Goal: Information Seeking & Learning: Learn about a topic

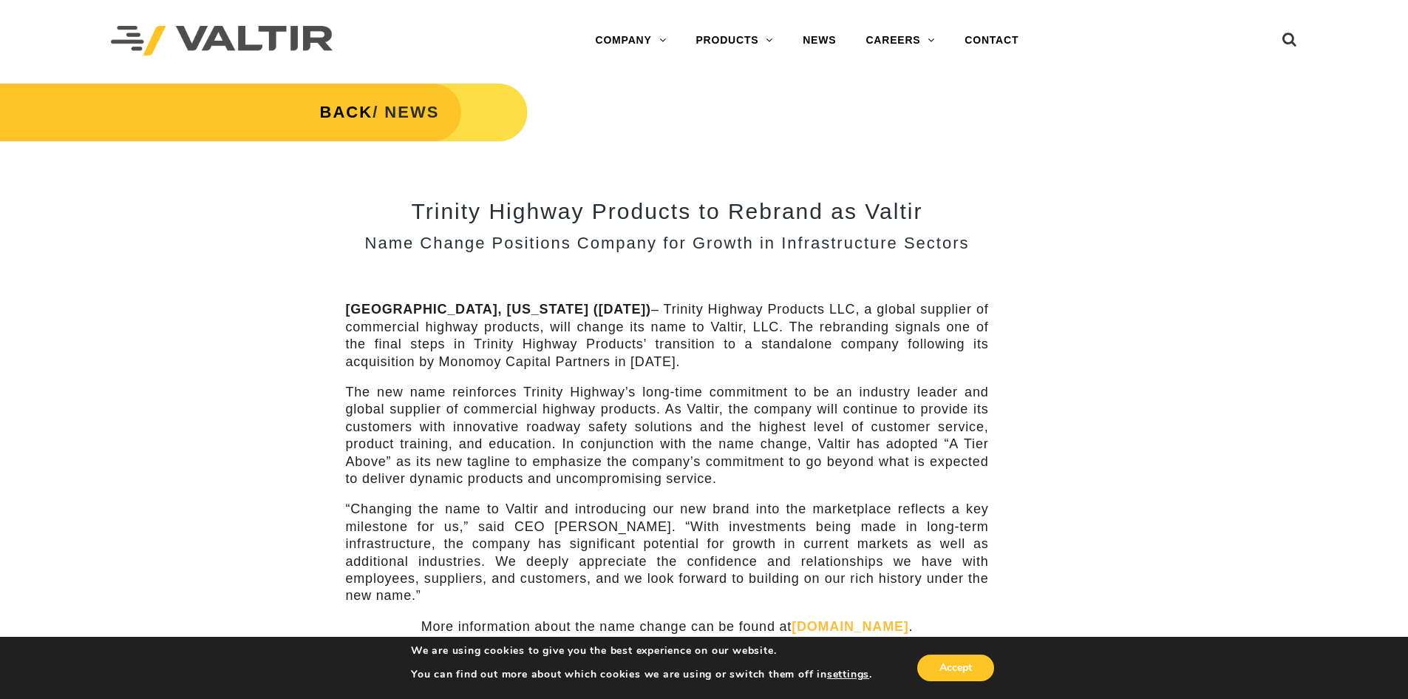
click at [764, 189] on link "END TERMINALS" at bounding box center [773, 189] width 185 height 30
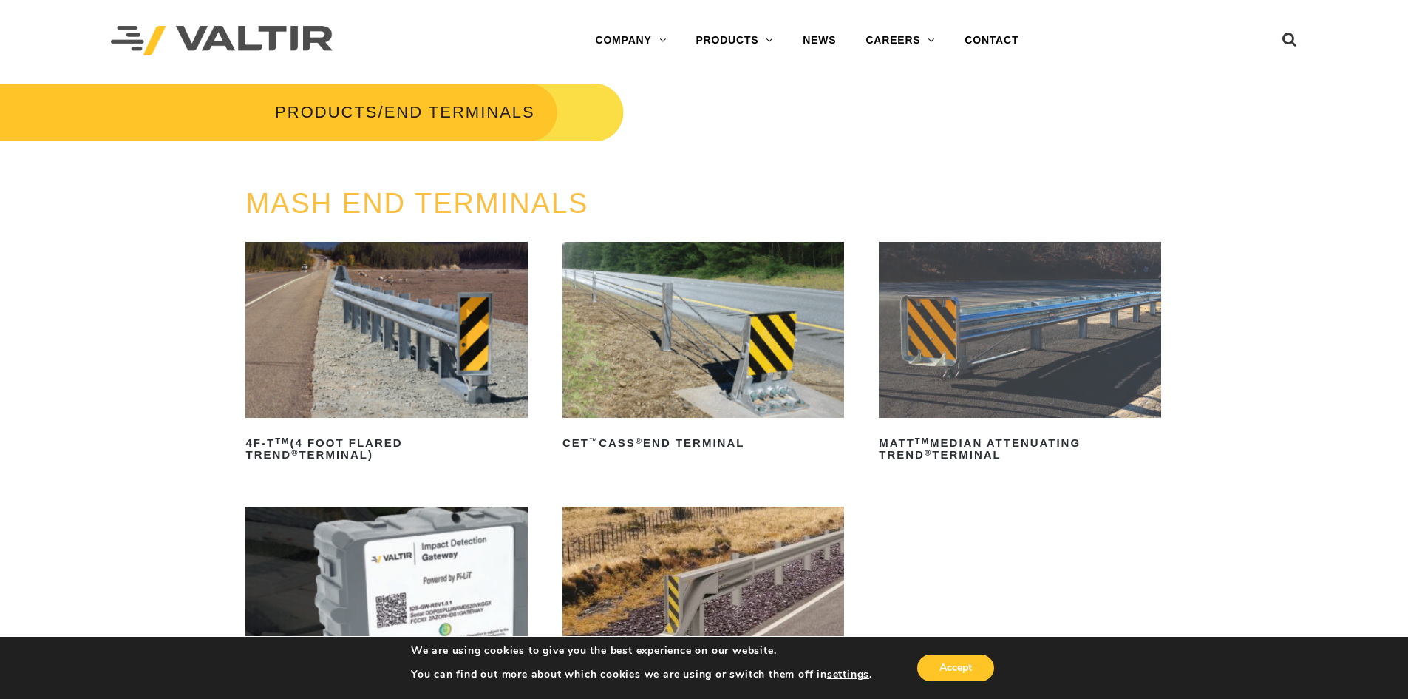
click at [755, 249] on link "GUARDRAIL" at bounding box center [773, 248] width 185 height 30
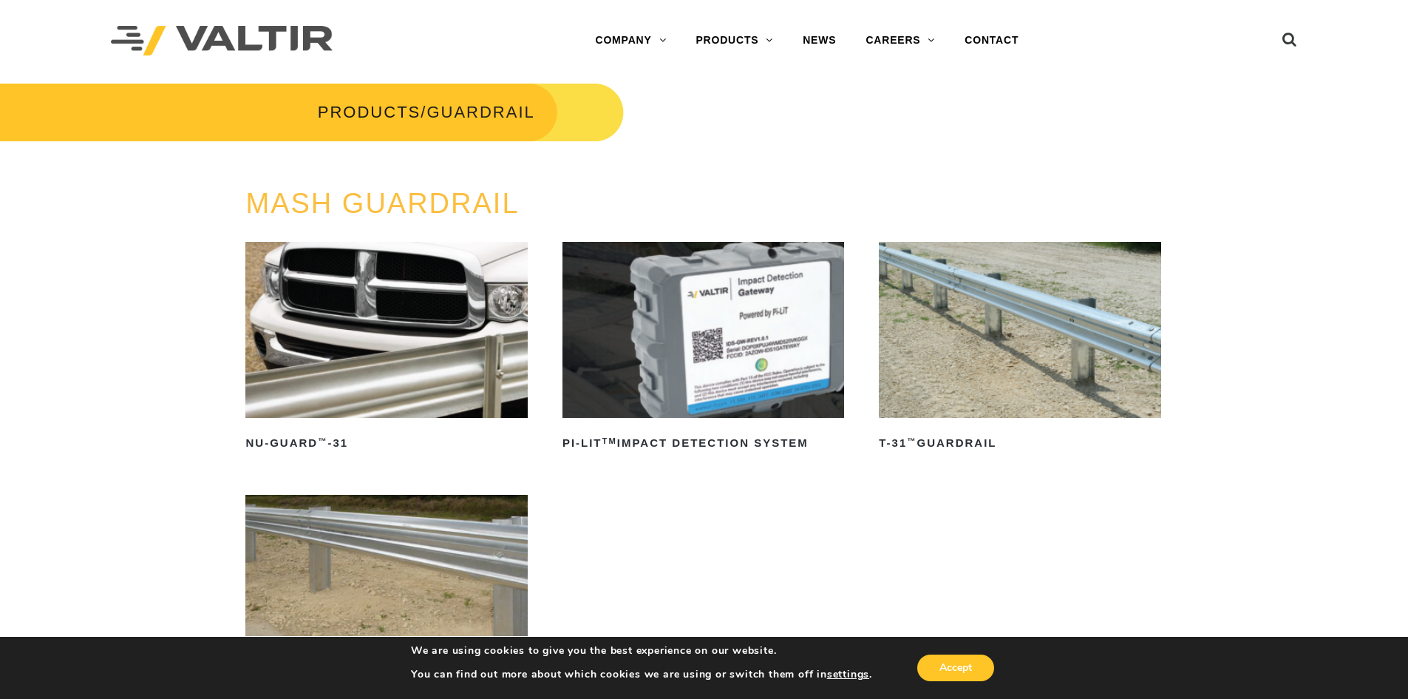
click at [781, 186] on link "END TERMINALS" at bounding box center [773, 189] width 185 height 30
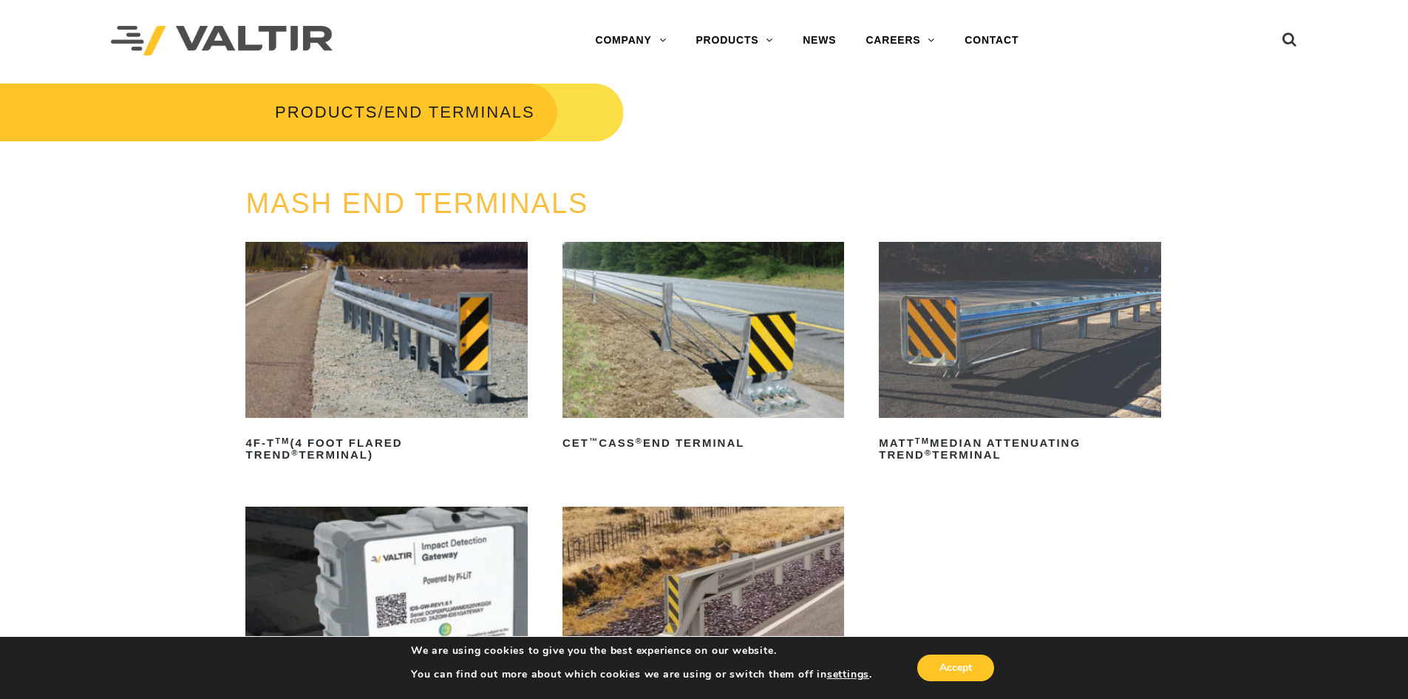
click at [764, 156] on link "DELINEATORS" at bounding box center [773, 159] width 185 height 30
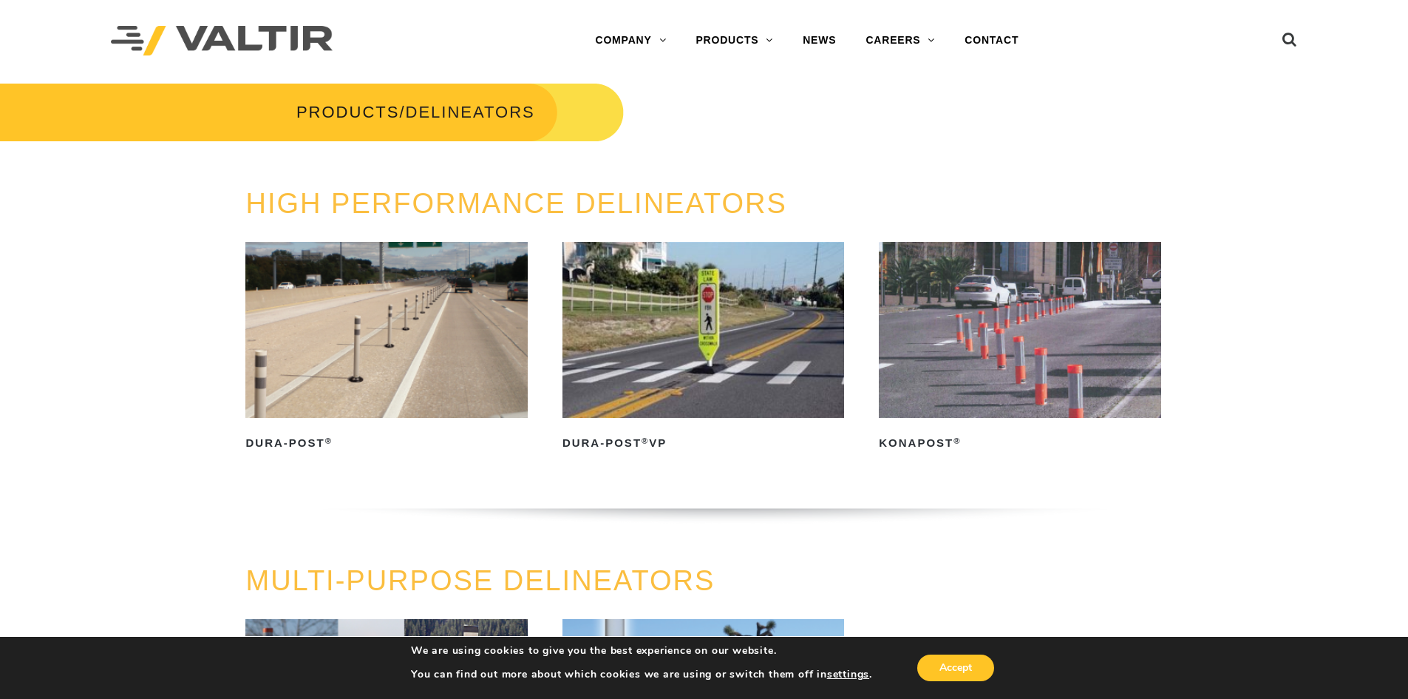
click at [773, 330] on link "MASH PRODUCTS" at bounding box center [773, 337] width 185 height 30
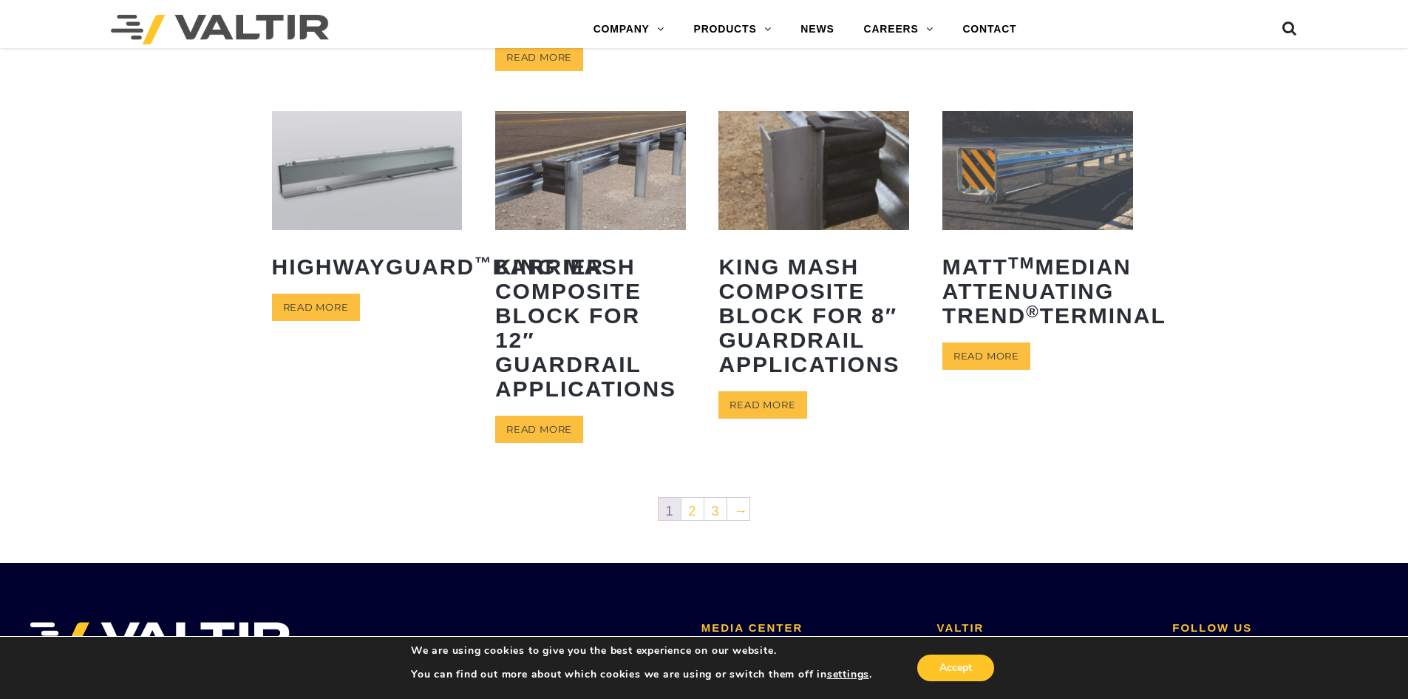
scroll to position [737, 0]
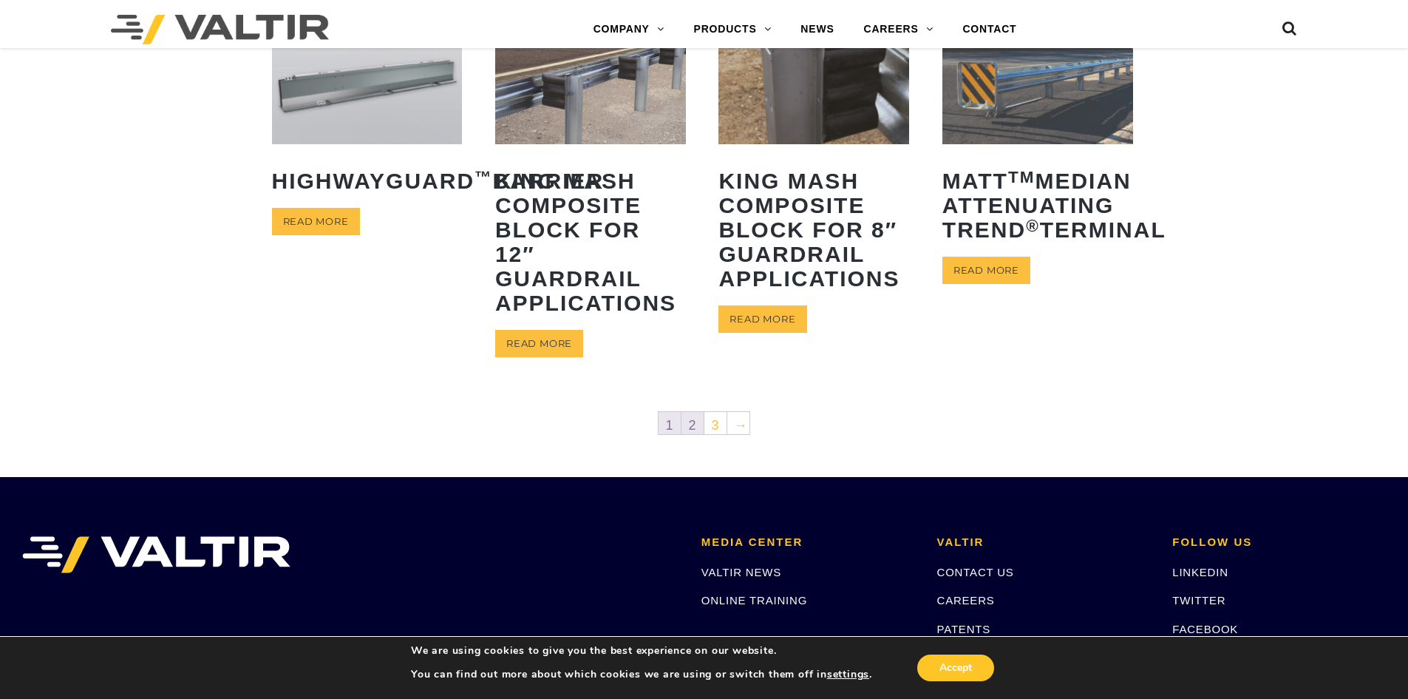
click at [688, 426] on link "2" at bounding box center [693, 423] width 22 height 22
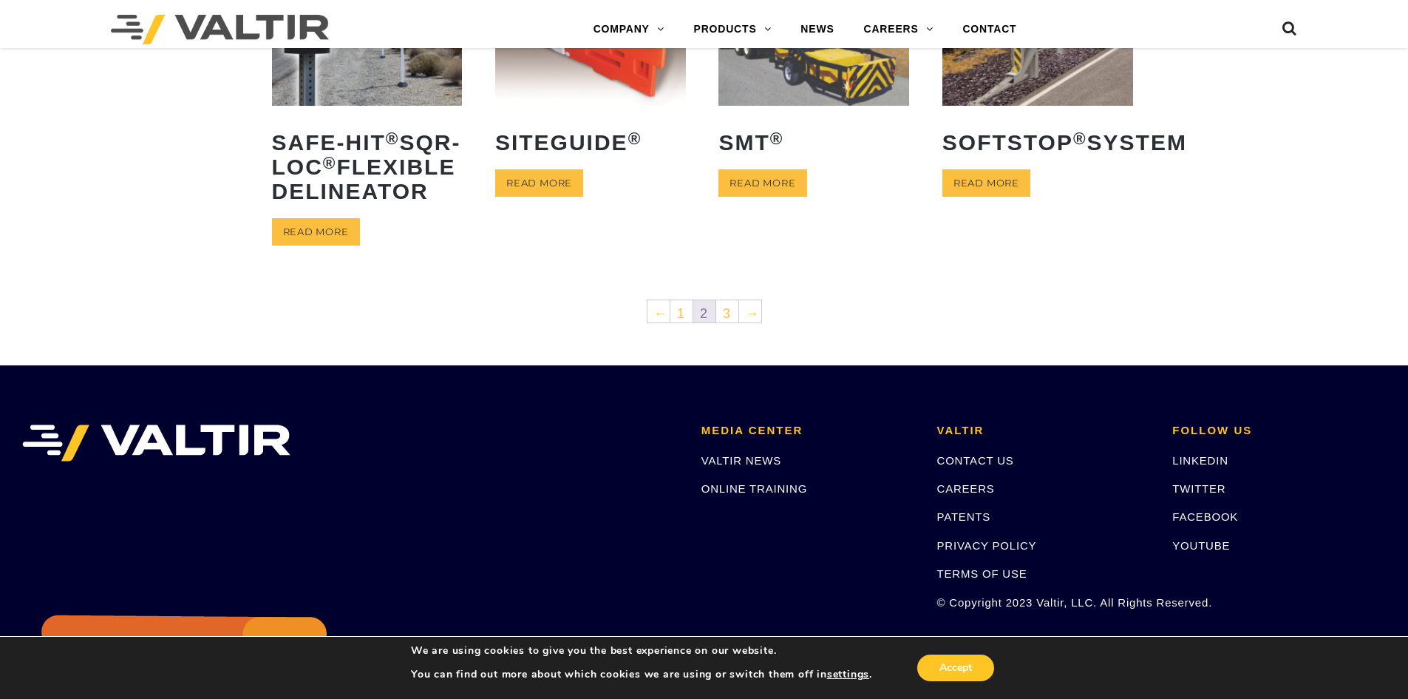
scroll to position [813, 0]
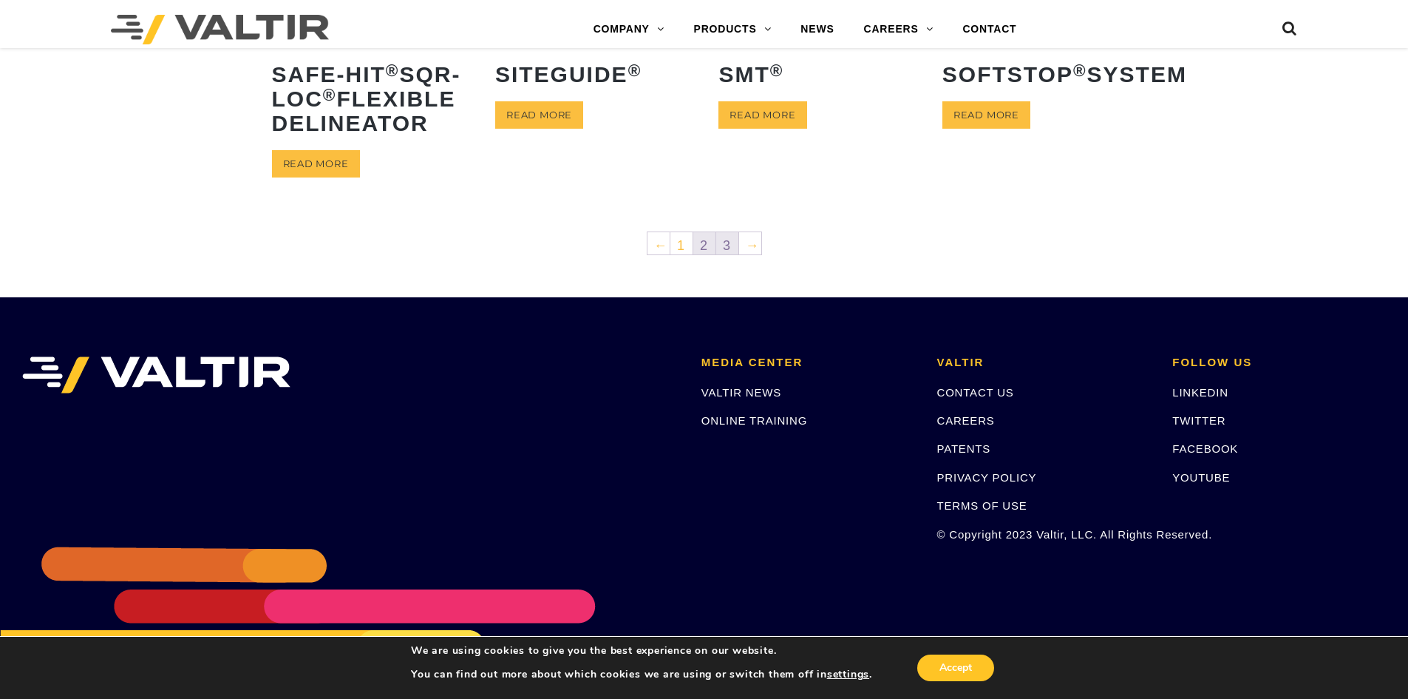
click at [727, 254] on link "3" at bounding box center [727, 243] width 22 height 22
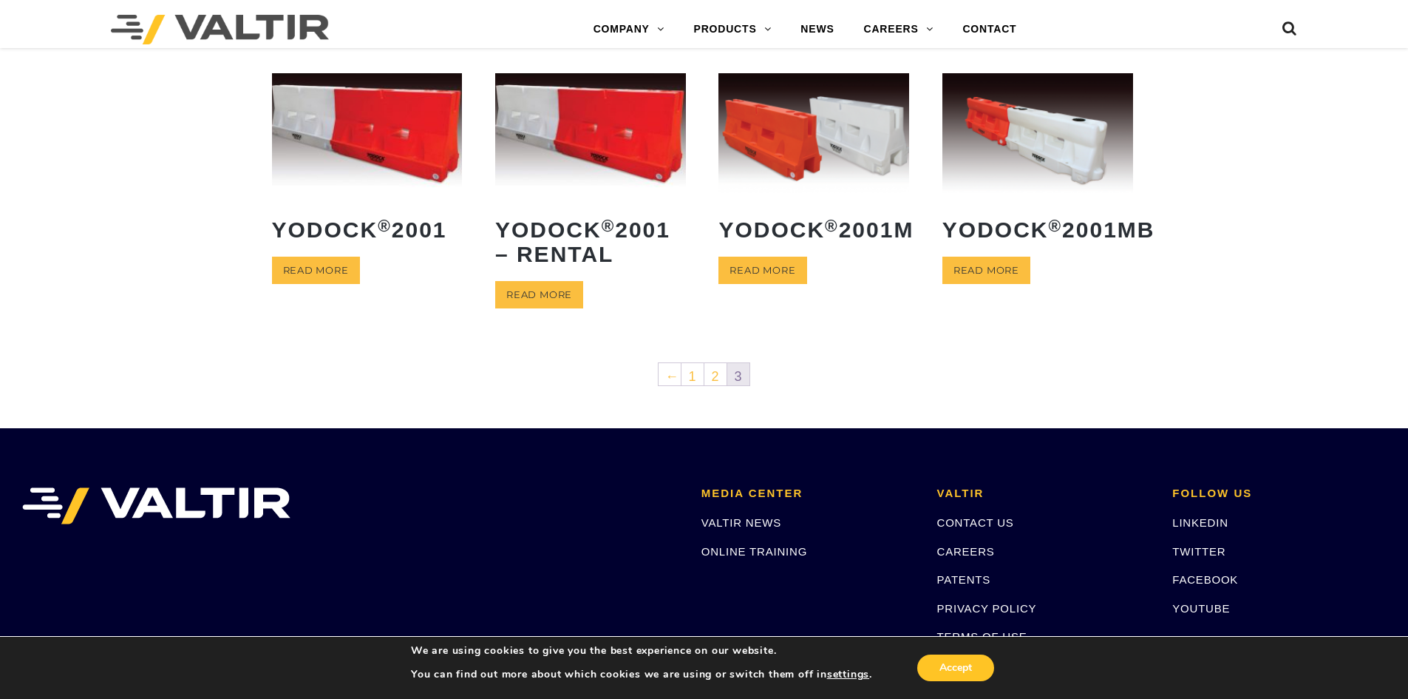
scroll to position [370, 0]
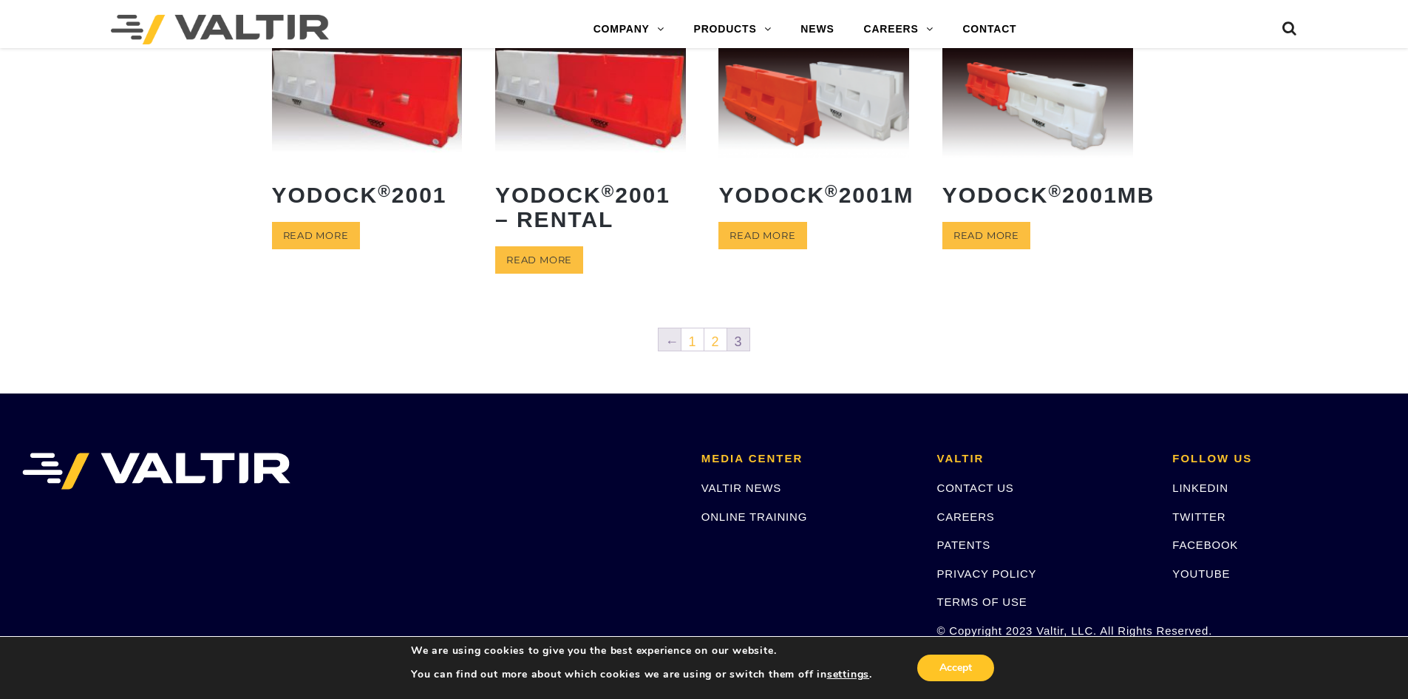
click at [673, 341] on link "←" at bounding box center [670, 339] width 22 height 22
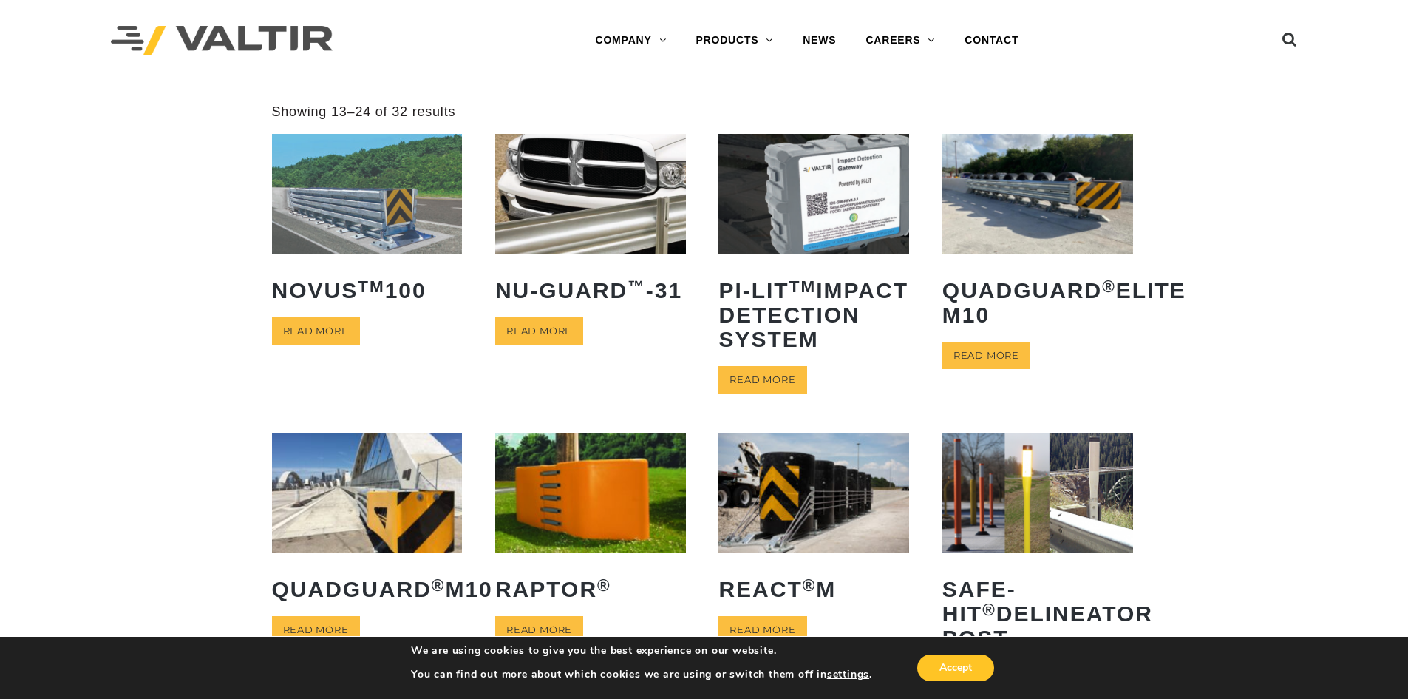
drag, startPoint x: 774, startPoint y: 82, endPoint x: 777, endPoint y: 121, distance: 39.3
drag, startPoint x: 777, startPoint y: 121, endPoint x: 1131, endPoint y: 88, distance: 355.7
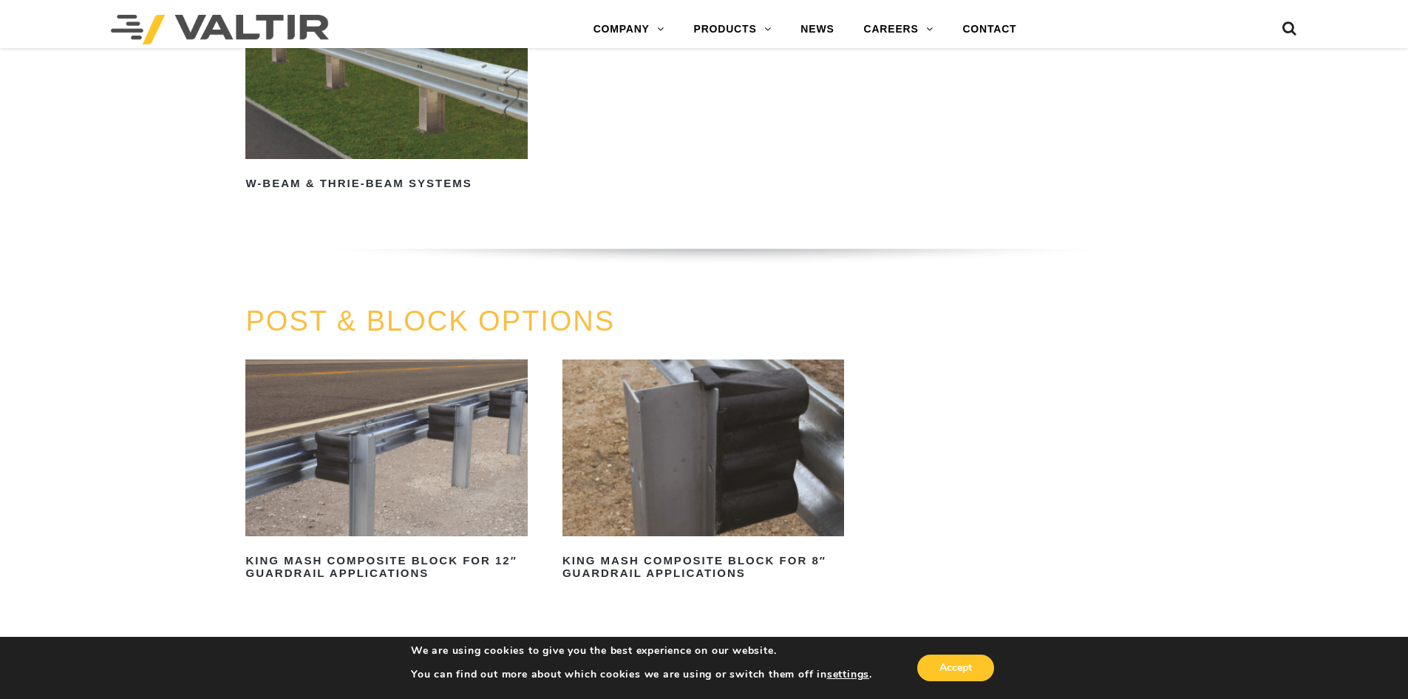
scroll to position [1240, 0]
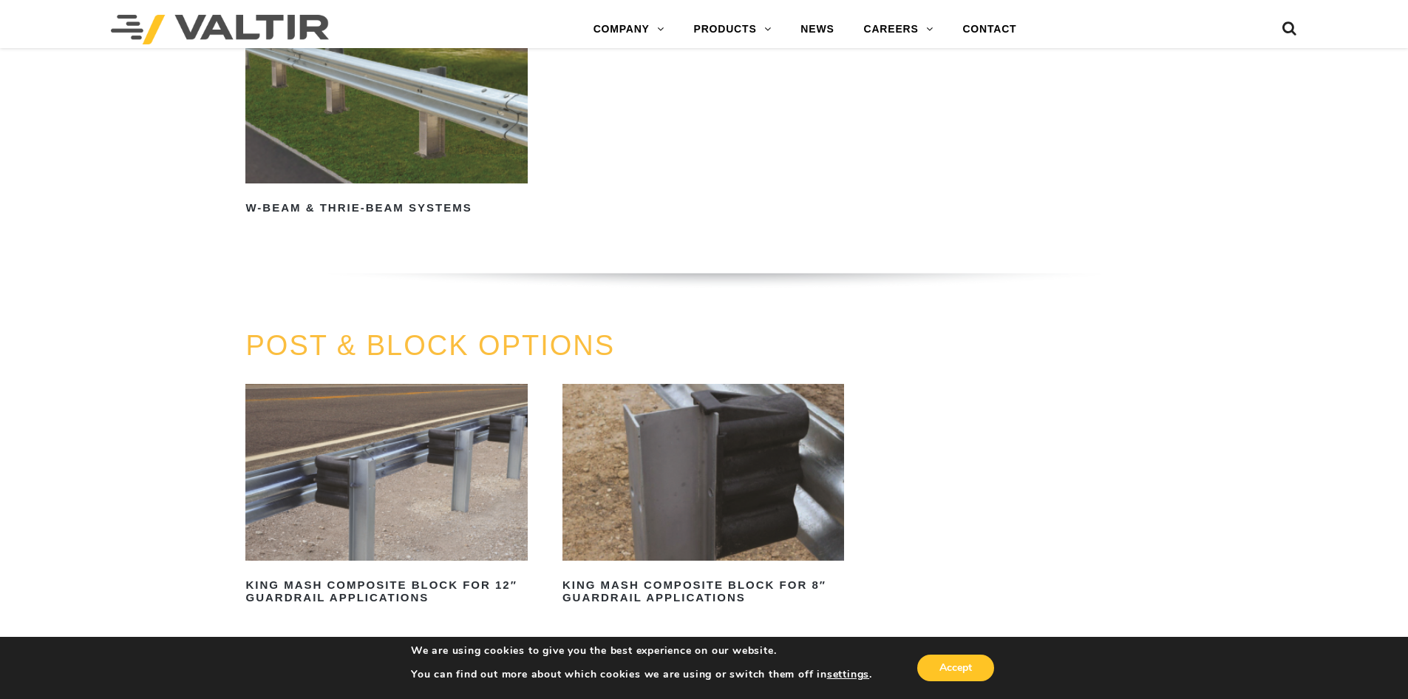
click at [779, 174] on link "END TERMINALS" at bounding box center [771, 178] width 185 height 30
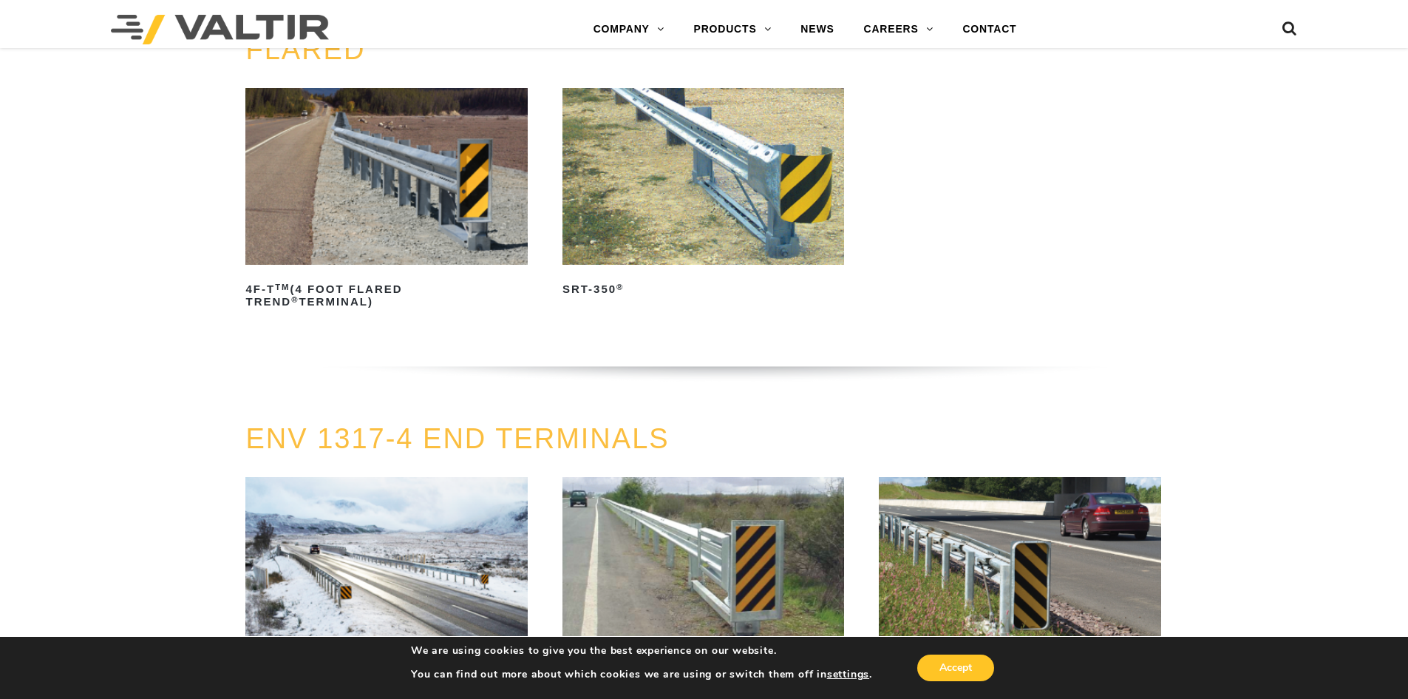
scroll to position [1552, 0]
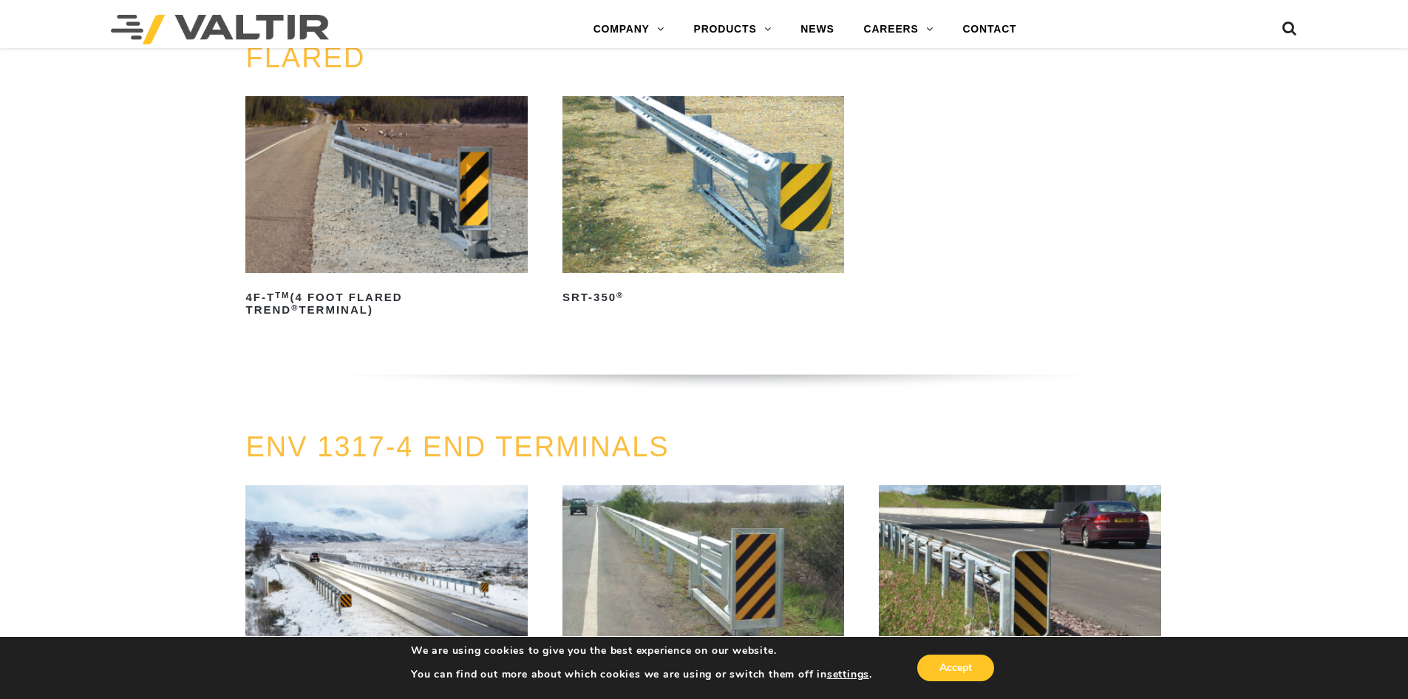
click at [753, 166] on img at bounding box center [704, 184] width 282 height 176
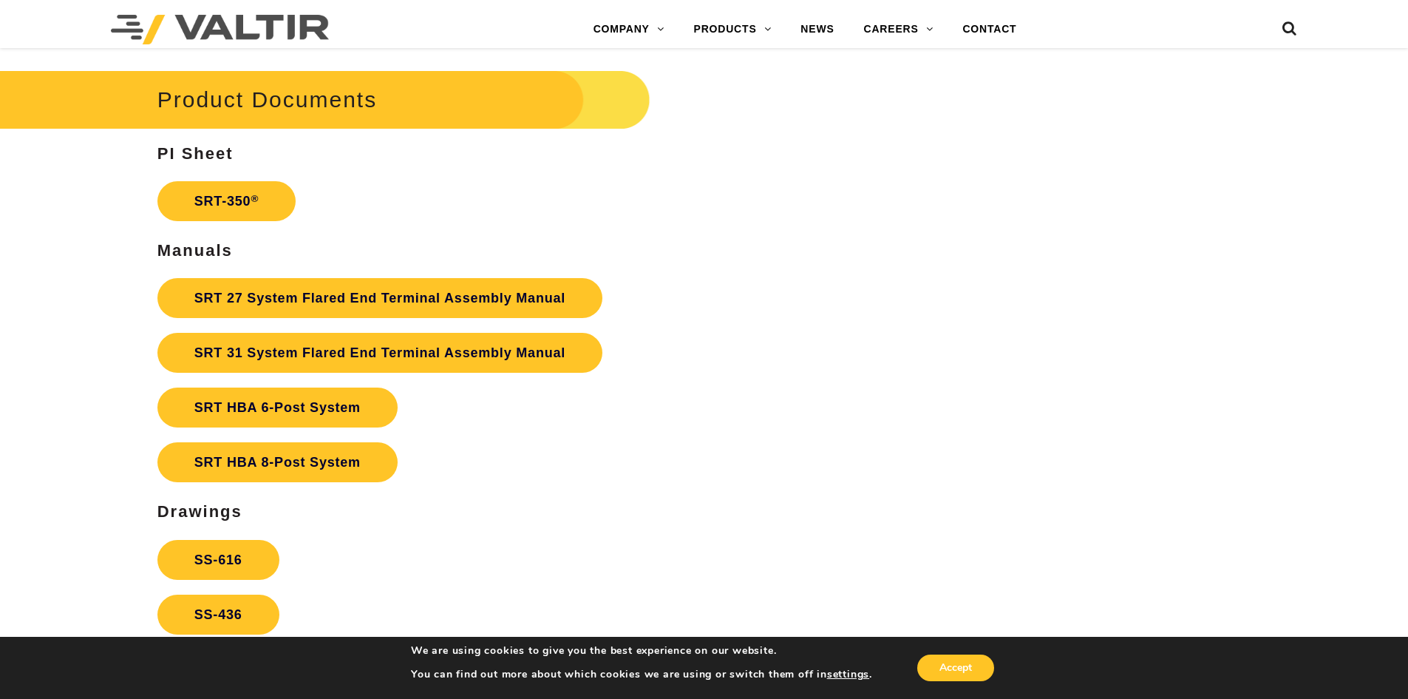
scroll to position [2735, 0]
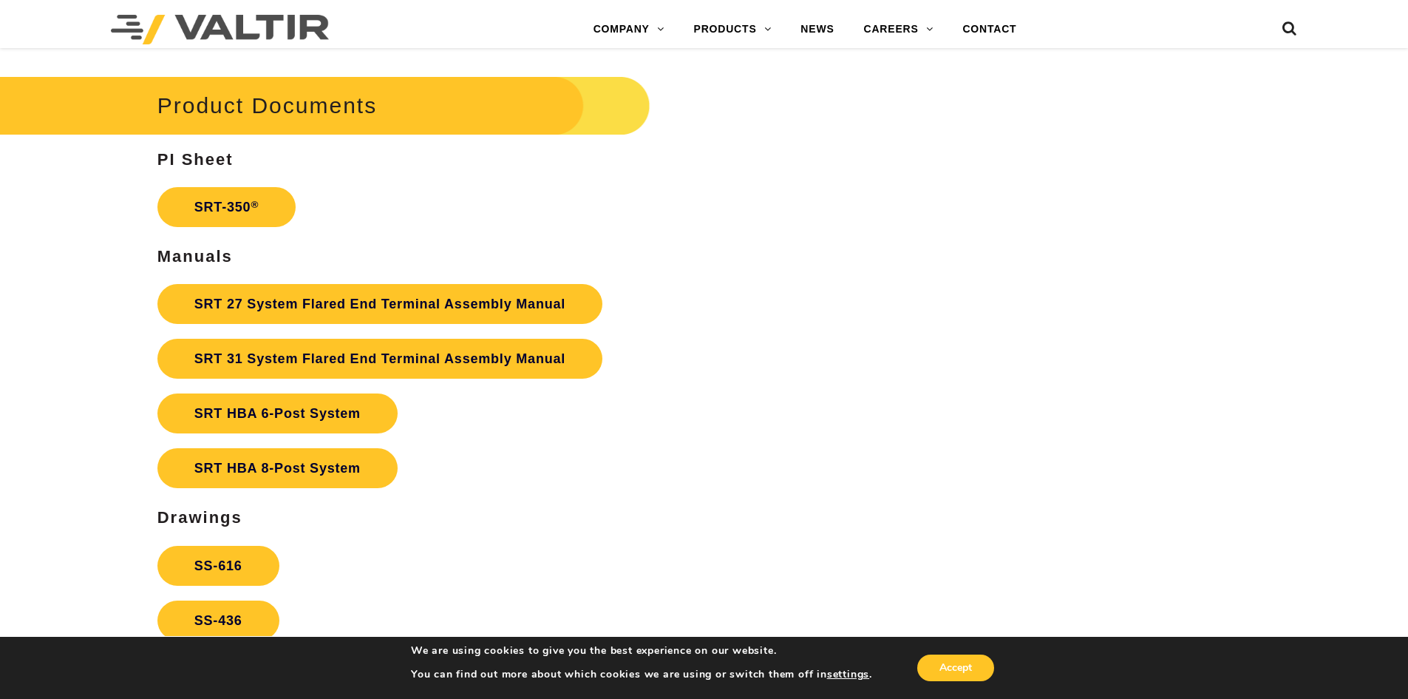
click at [239, 207] on link "SRT-350 ®" at bounding box center [226, 207] width 138 height 40
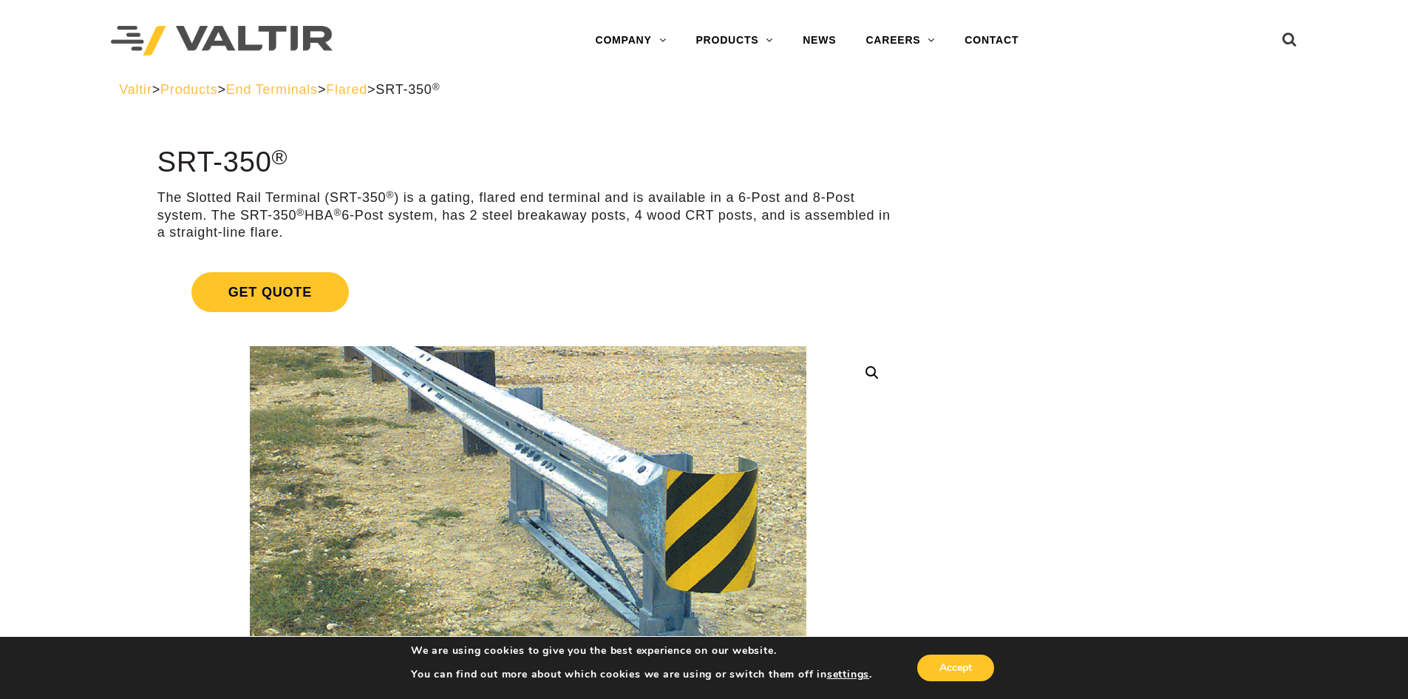
click at [213, 86] on span "Products" at bounding box center [188, 89] width 57 height 15
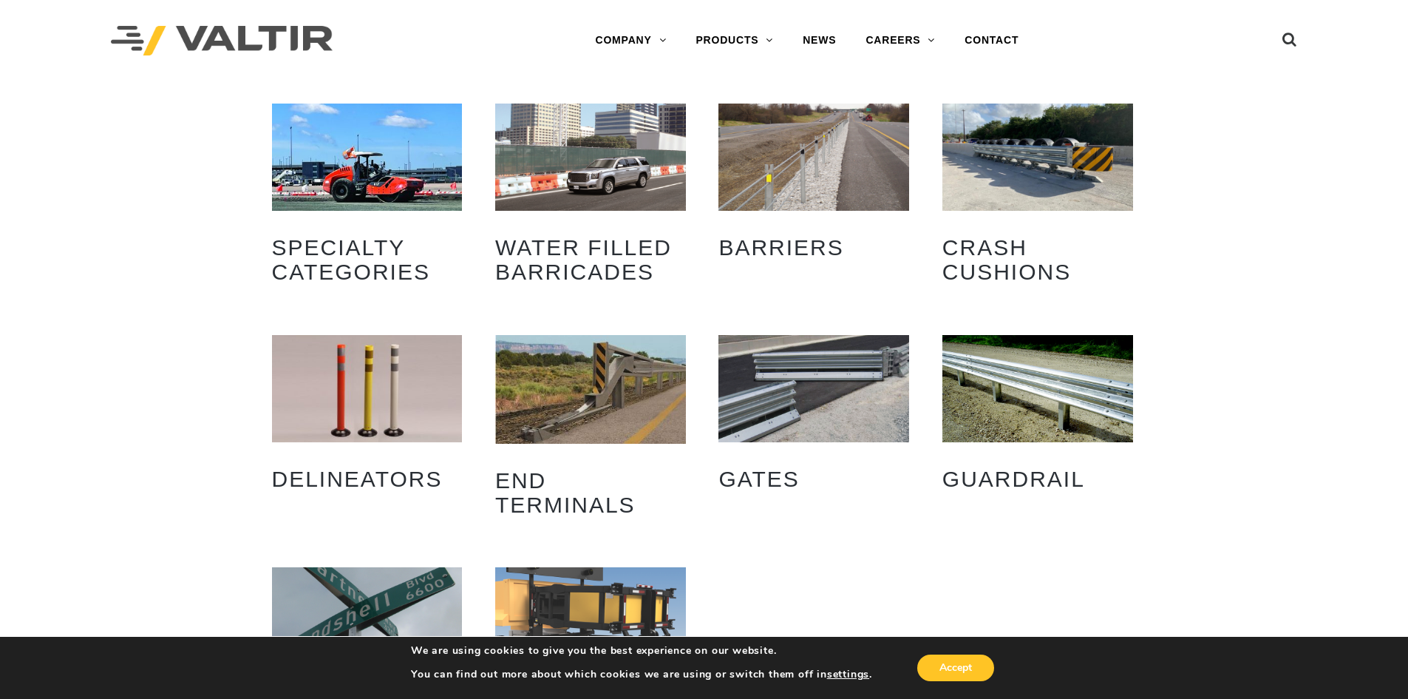
click at [591, 391] on img "Visit product category End Terminals" at bounding box center [590, 389] width 191 height 108
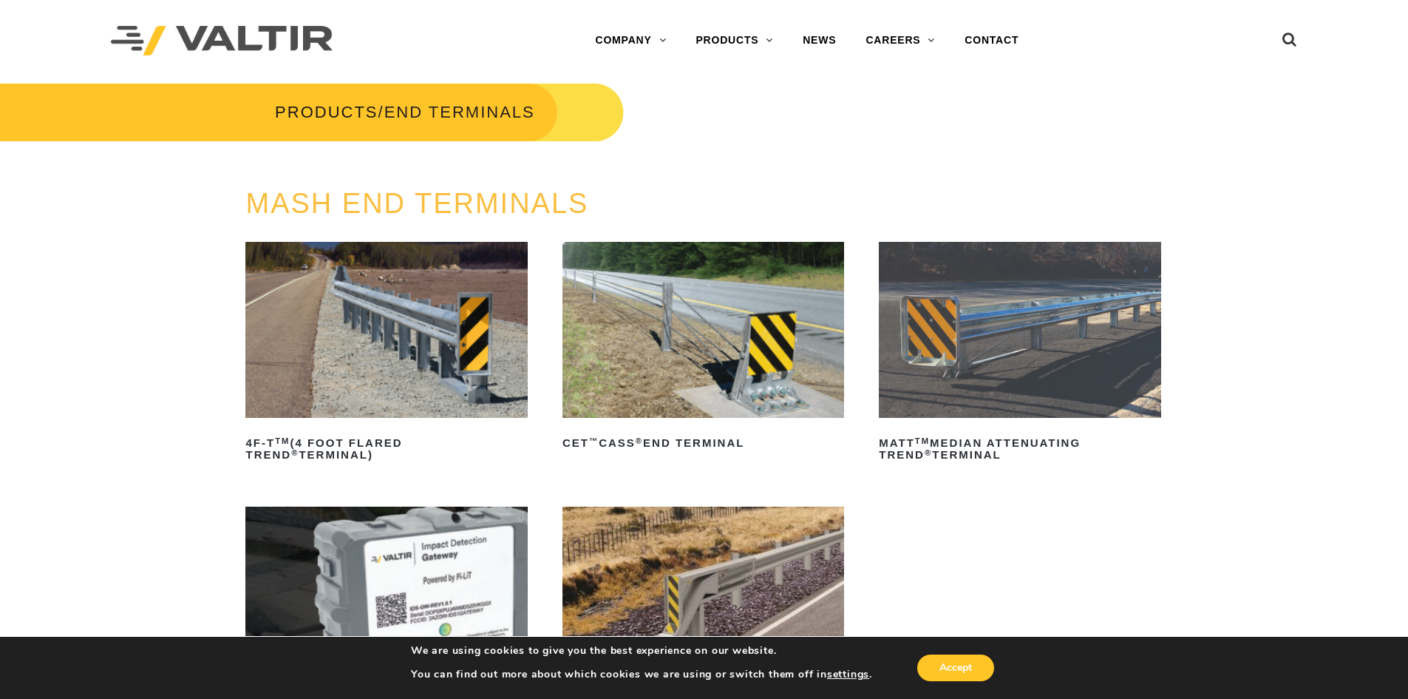
click at [757, 153] on link "DELINEATORS" at bounding box center [773, 159] width 185 height 30
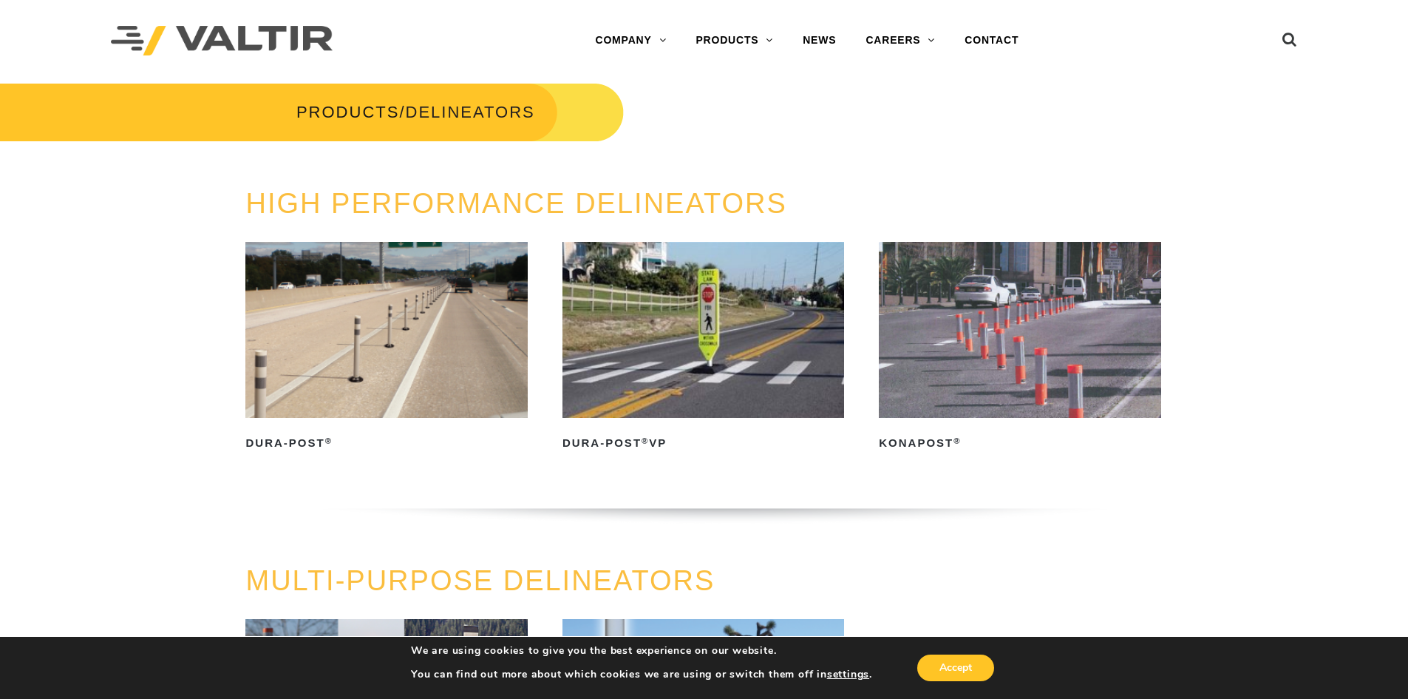
click at [751, 120] on link "CRASH CUSHIONS" at bounding box center [773, 130] width 185 height 30
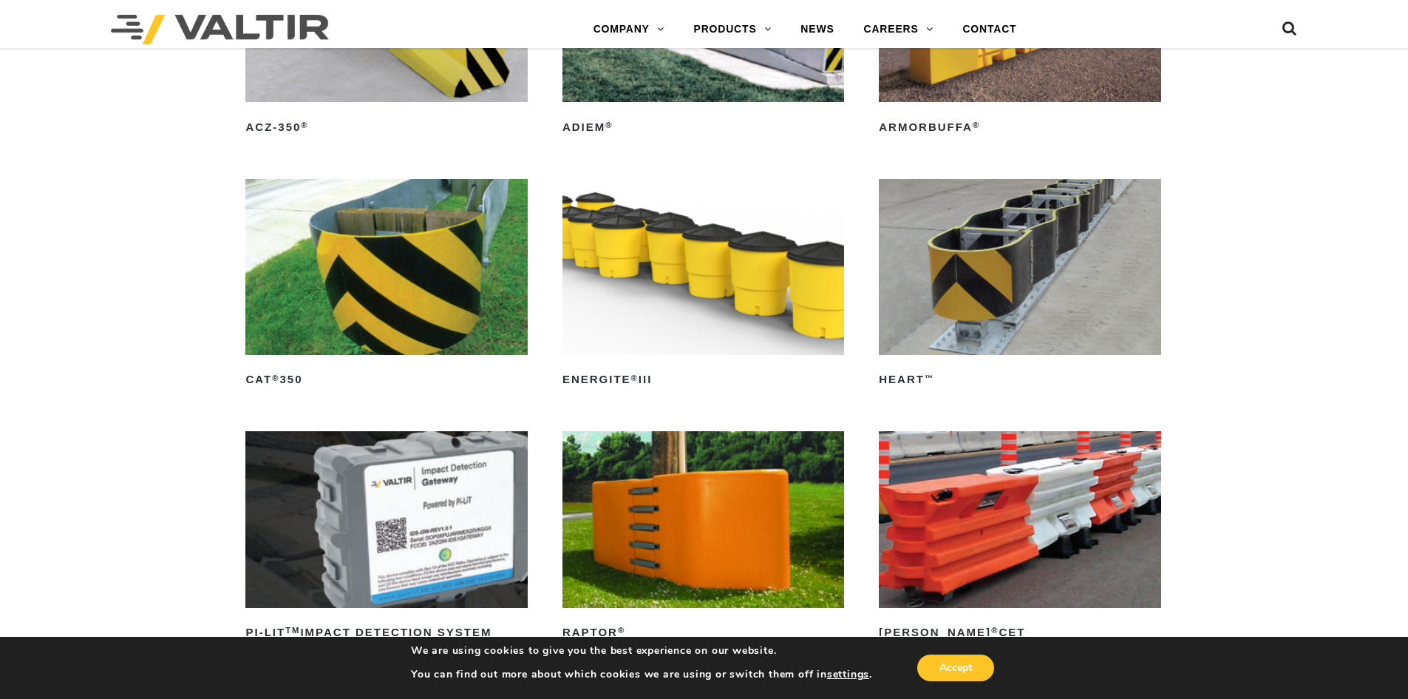
scroll to position [4090, 0]
click at [767, 317] on link "MASH PRODUCTS" at bounding box center [771, 325] width 185 height 30
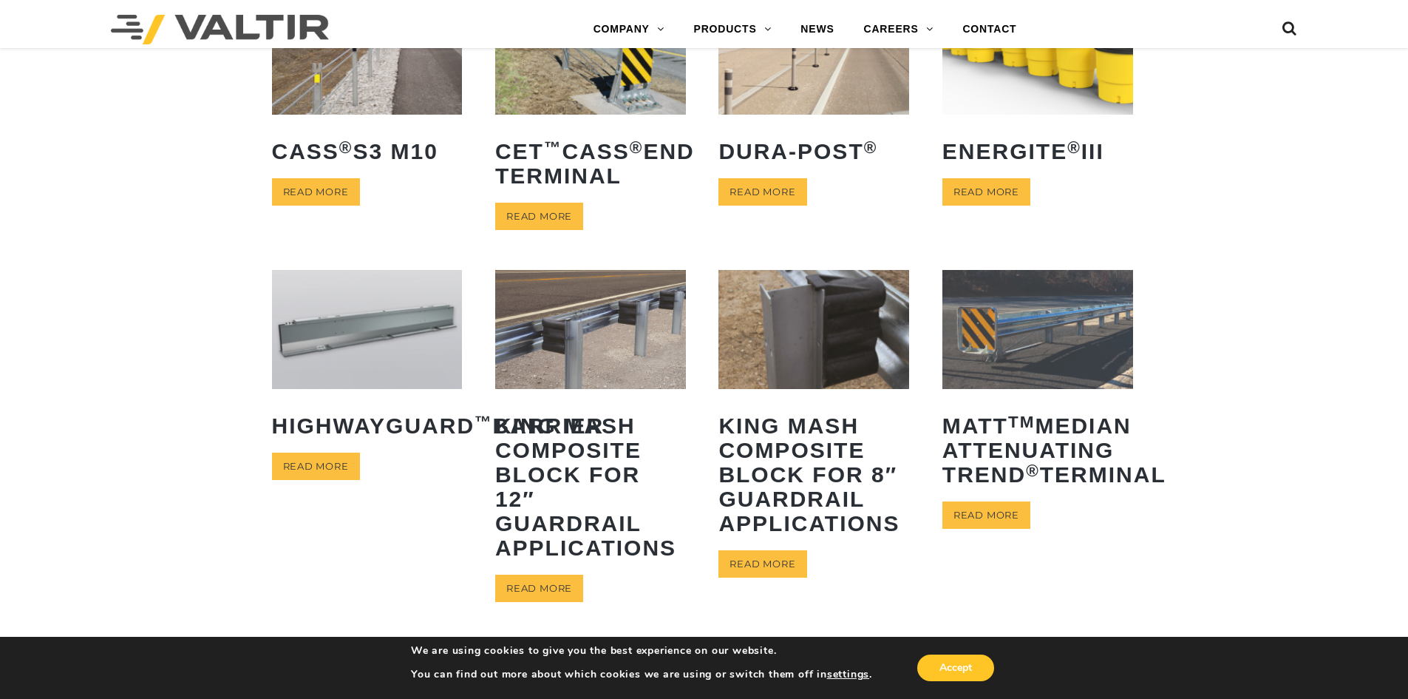
scroll to position [517, 0]
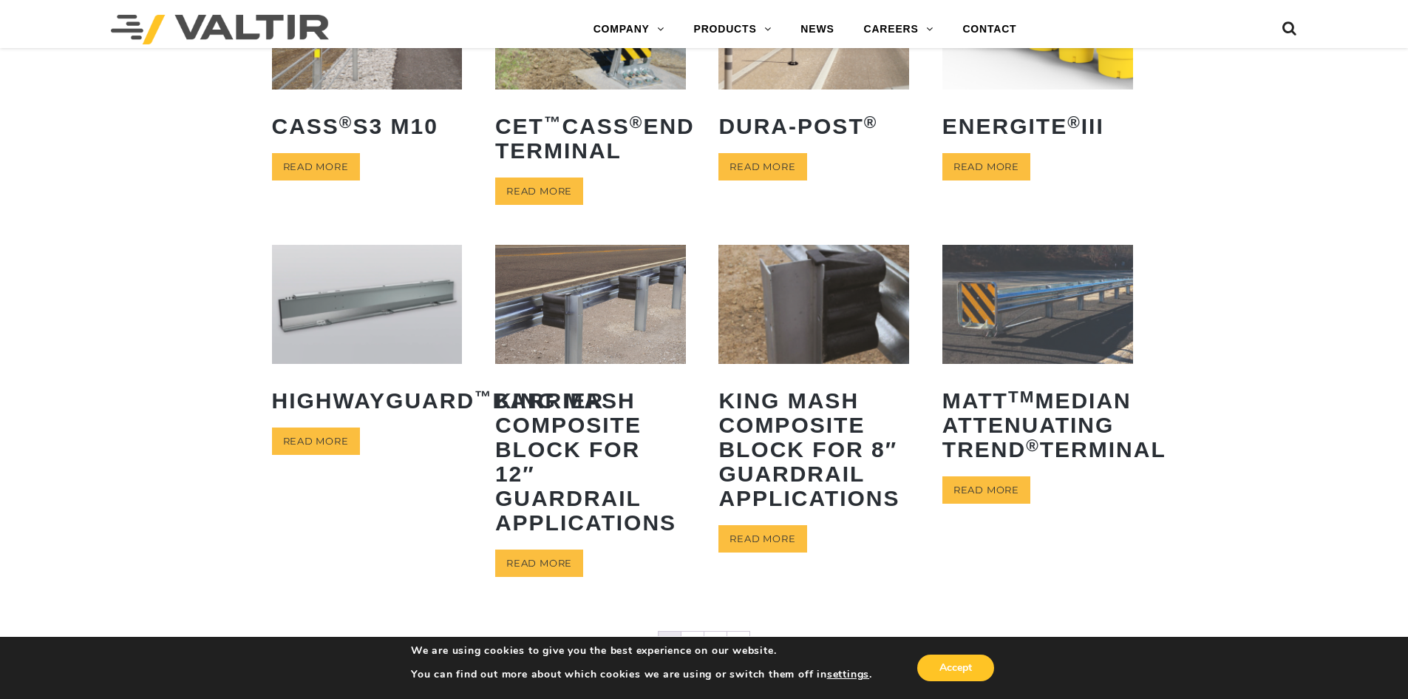
click at [1042, 284] on img at bounding box center [1038, 304] width 191 height 119
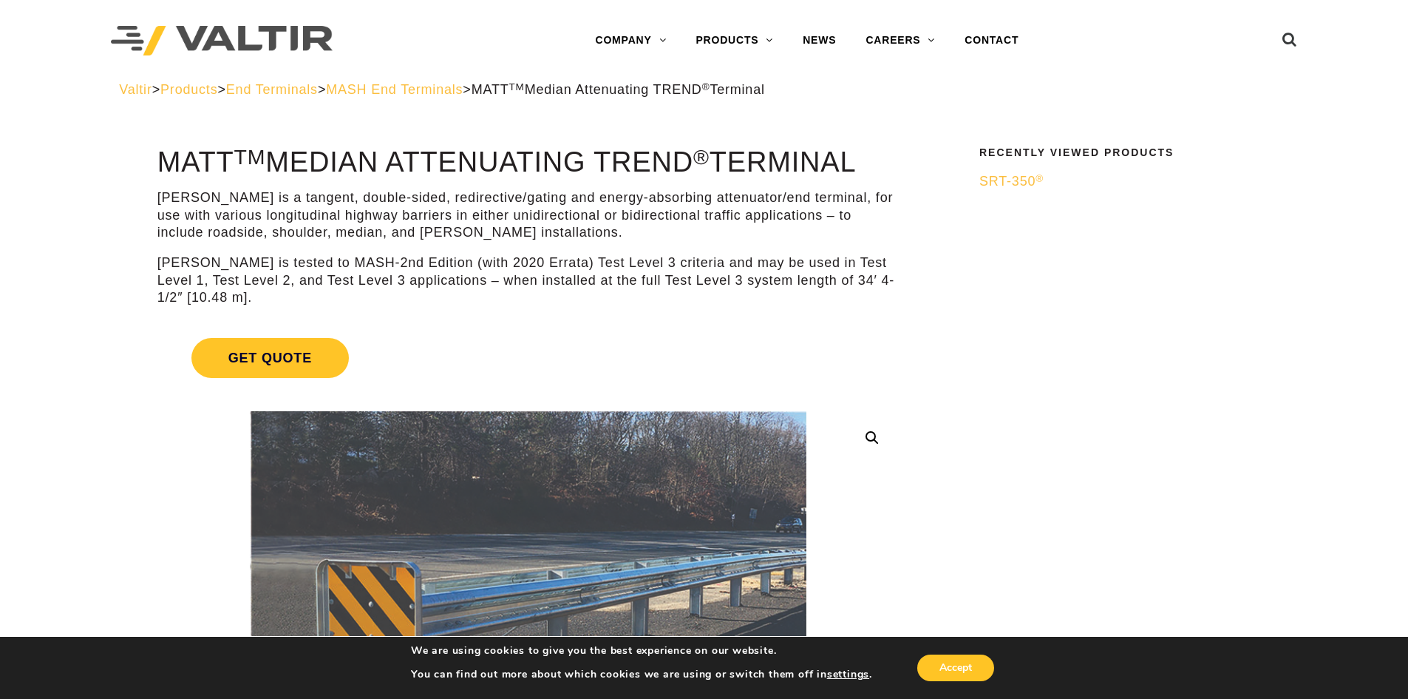
click at [729, 303] on link "TMAs" at bounding box center [773, 307] width 185 height 30
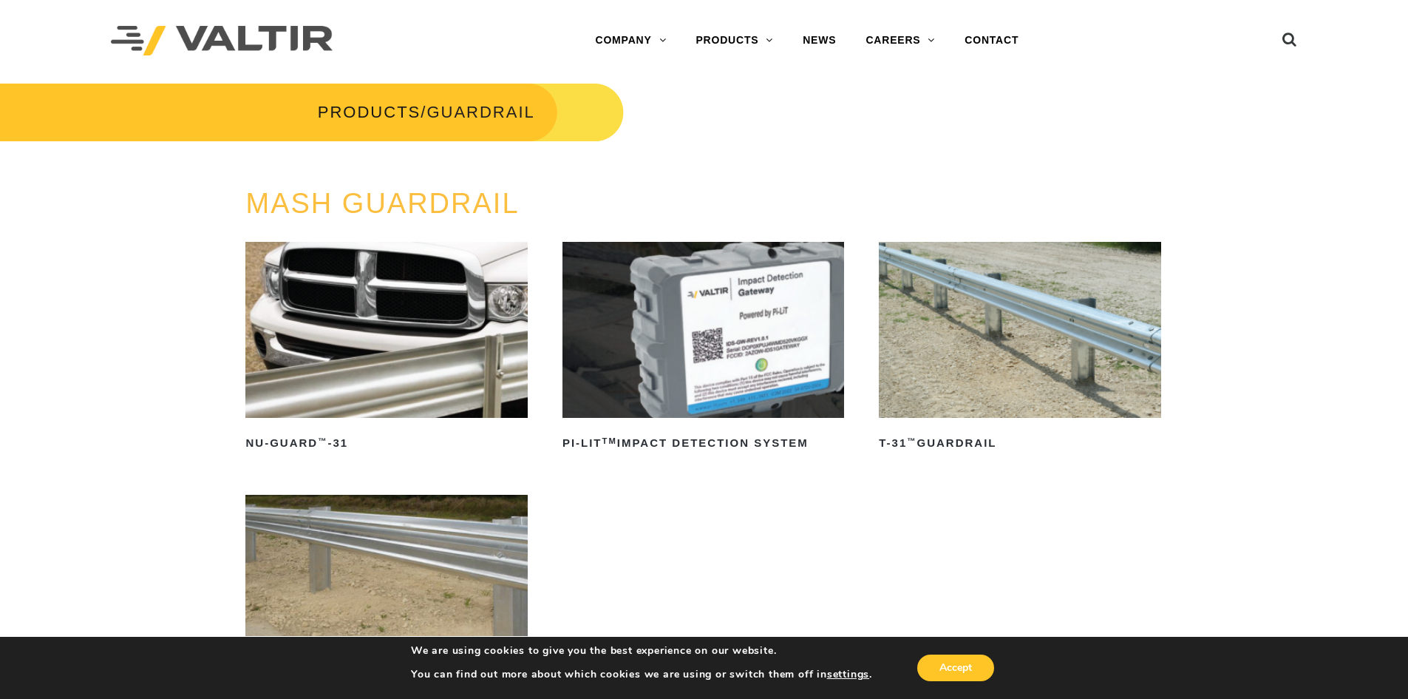
click at [738, 189] on link "END TERMINALS" at bounding box center [773, 189] width 185 height 30
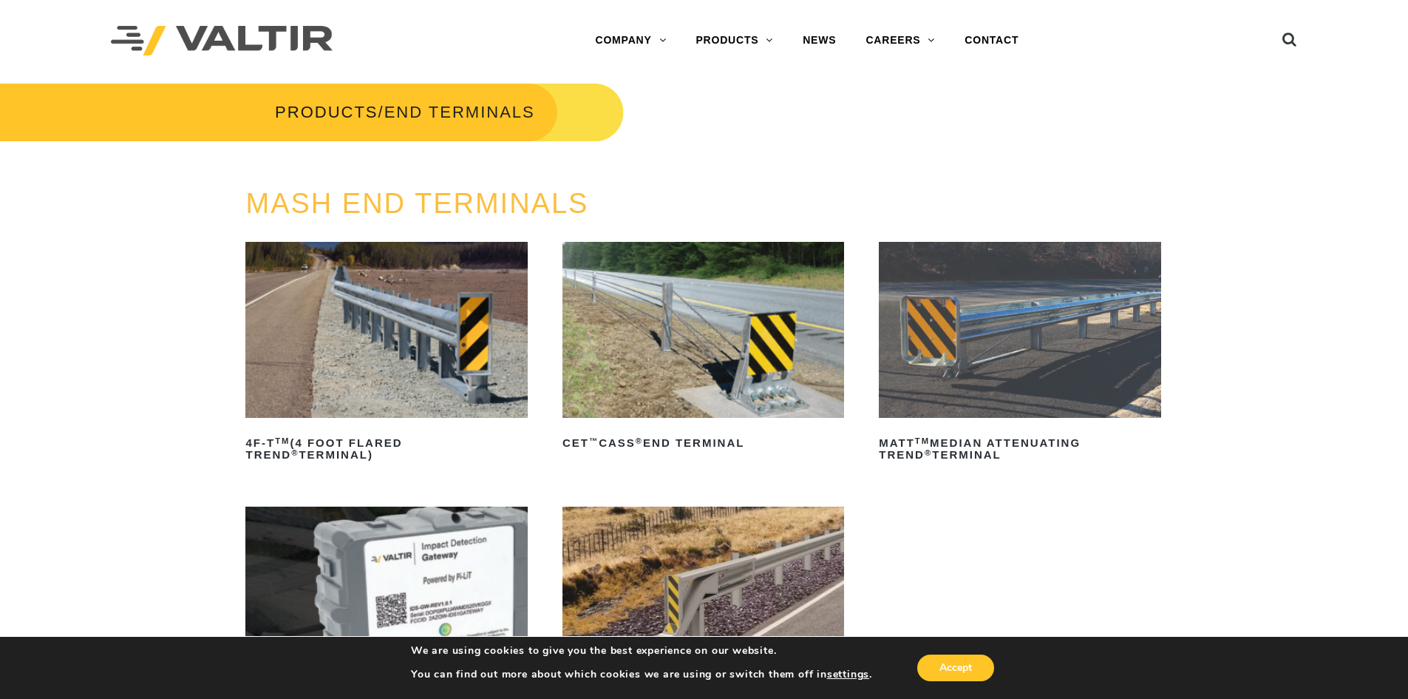
click at [741, 242] on link "GUARDRAIL" at bounding box center [773, 248] width 185 height 30
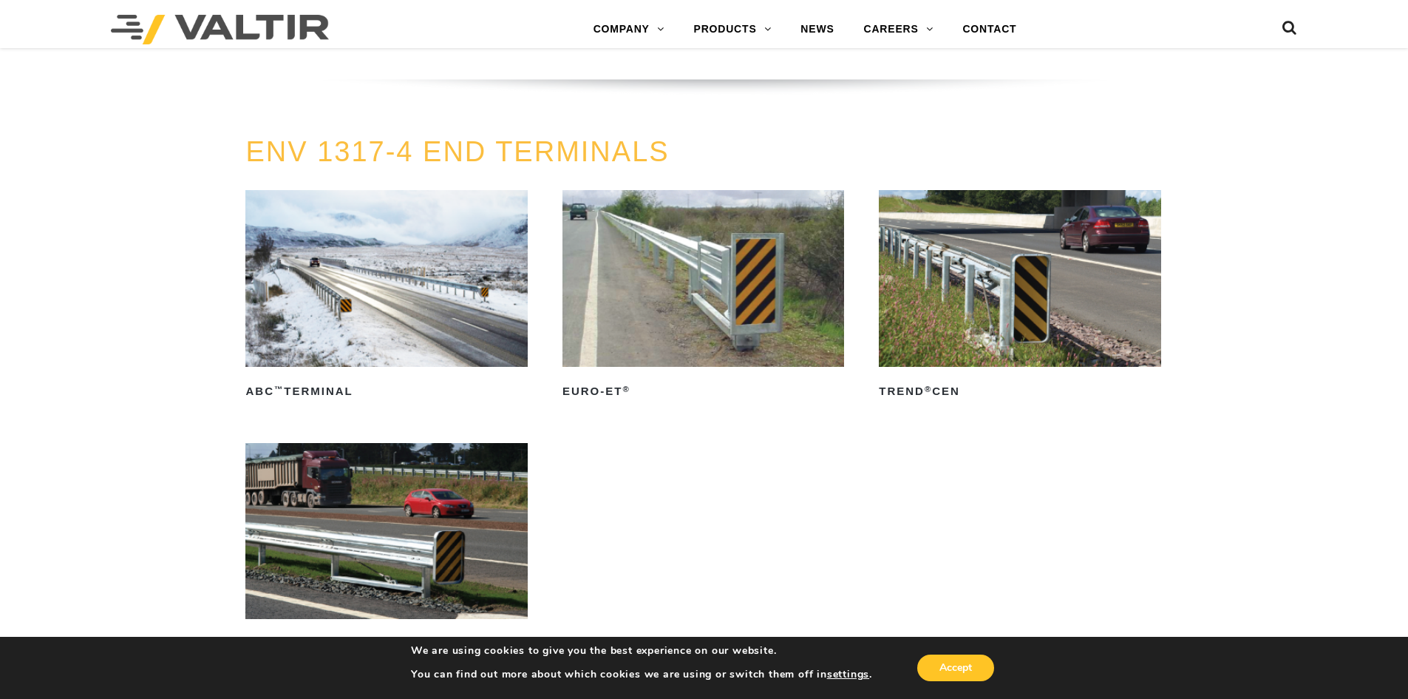
scroll to position [1821, 0]
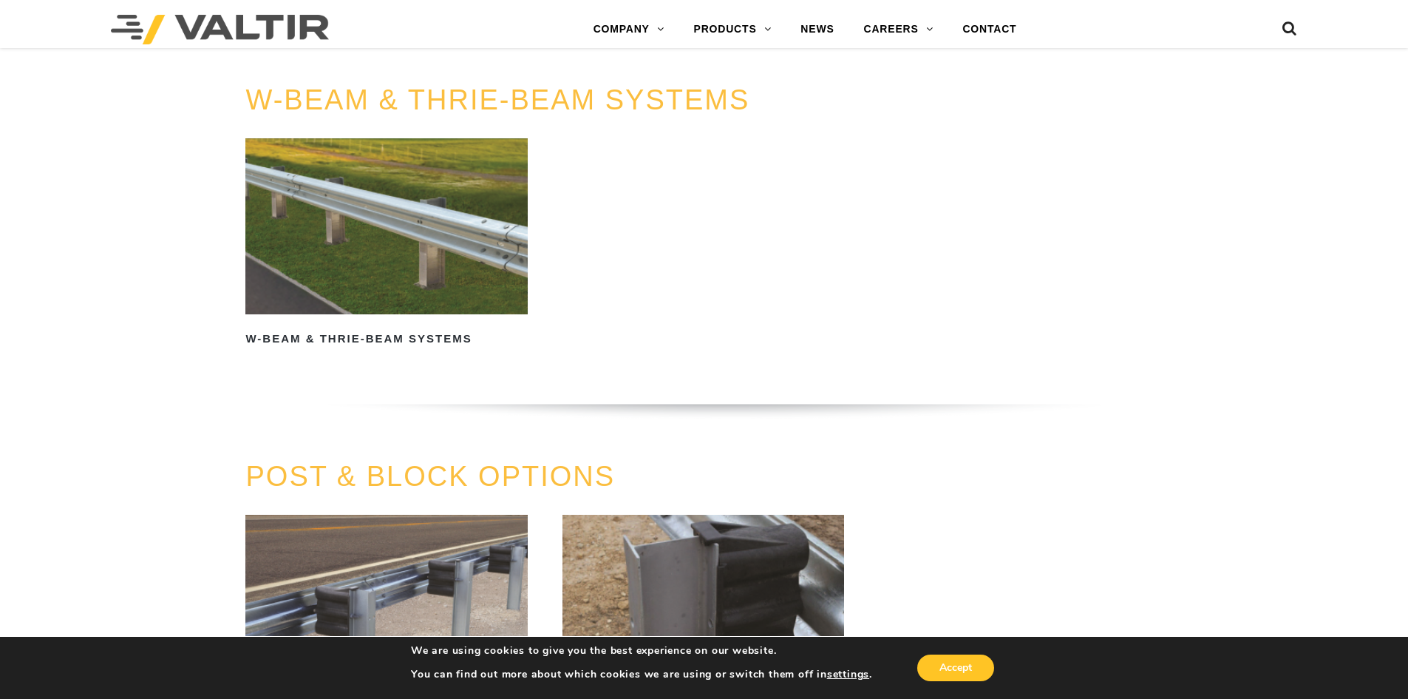
scroll to position [1109, 0]
click at [426, 228] on img at bounding box center [386, 227] width 282 height 176
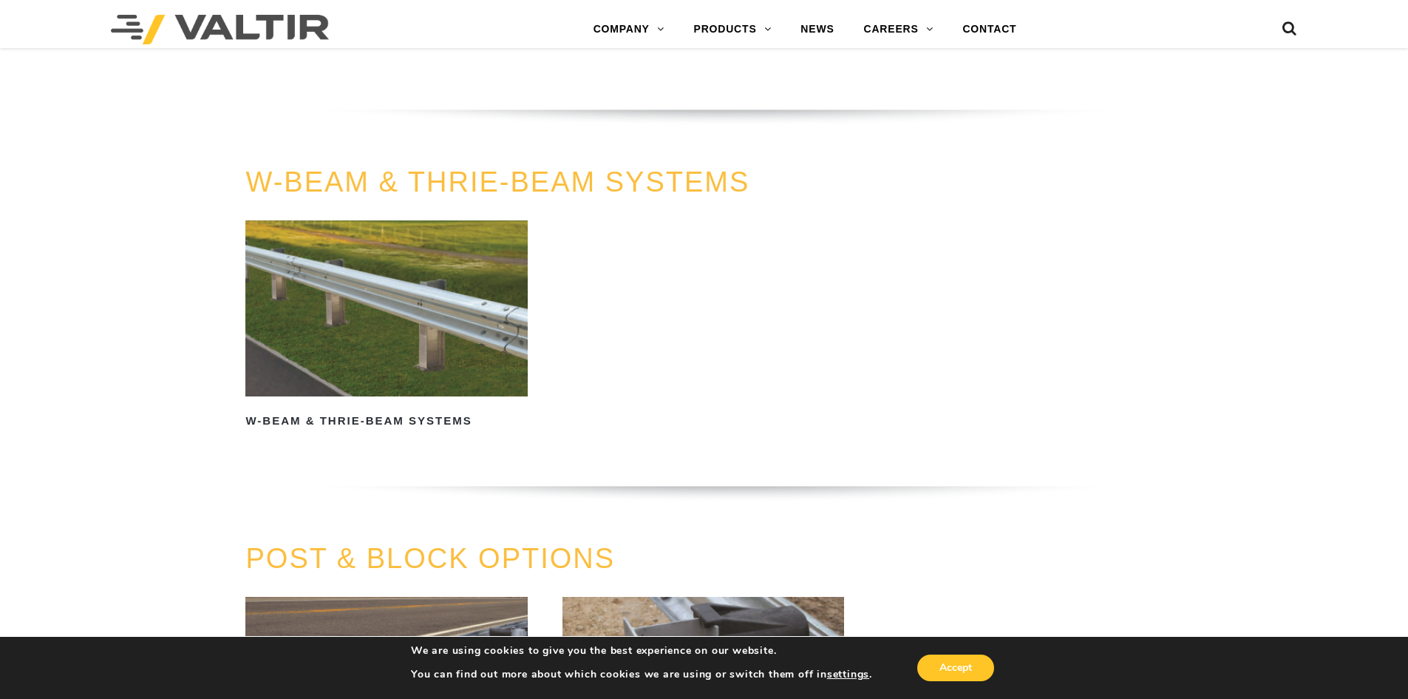
scroll to position [1019, 0]
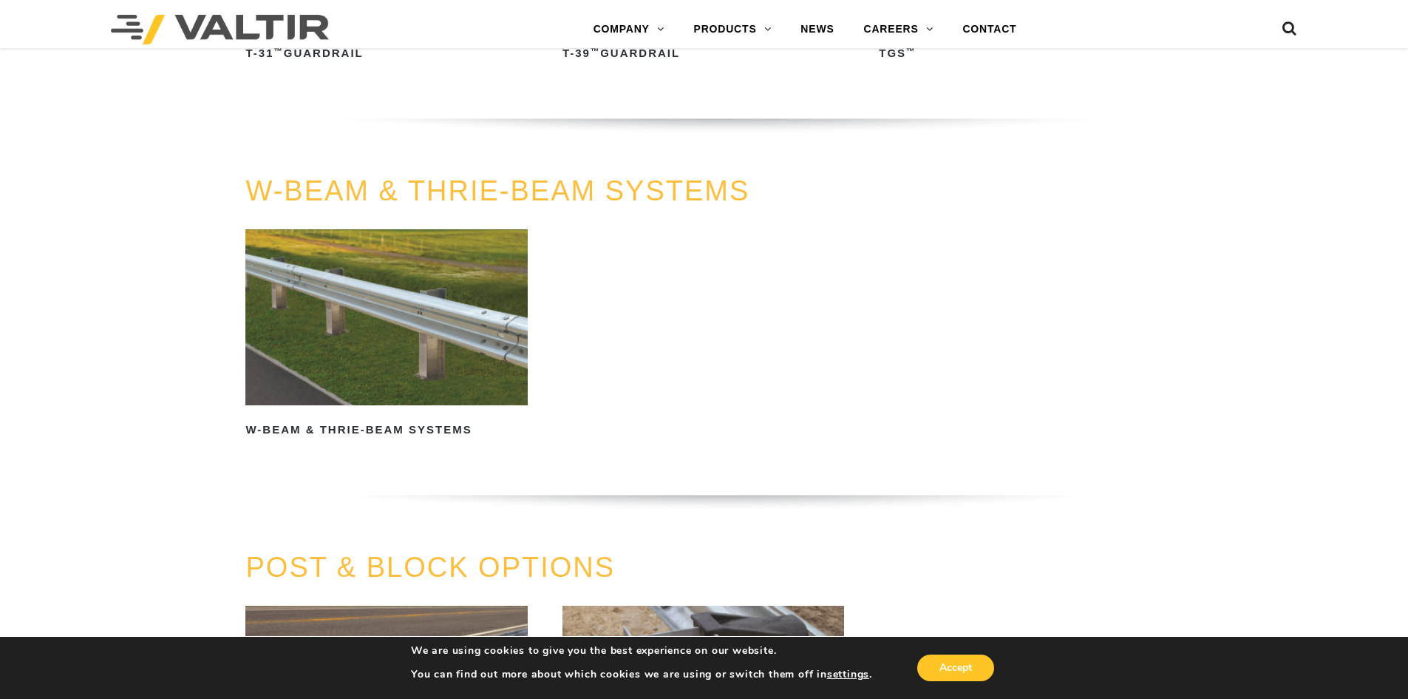
click at [422, 313] on img at bounding box center [386, 317] width 282 height 176
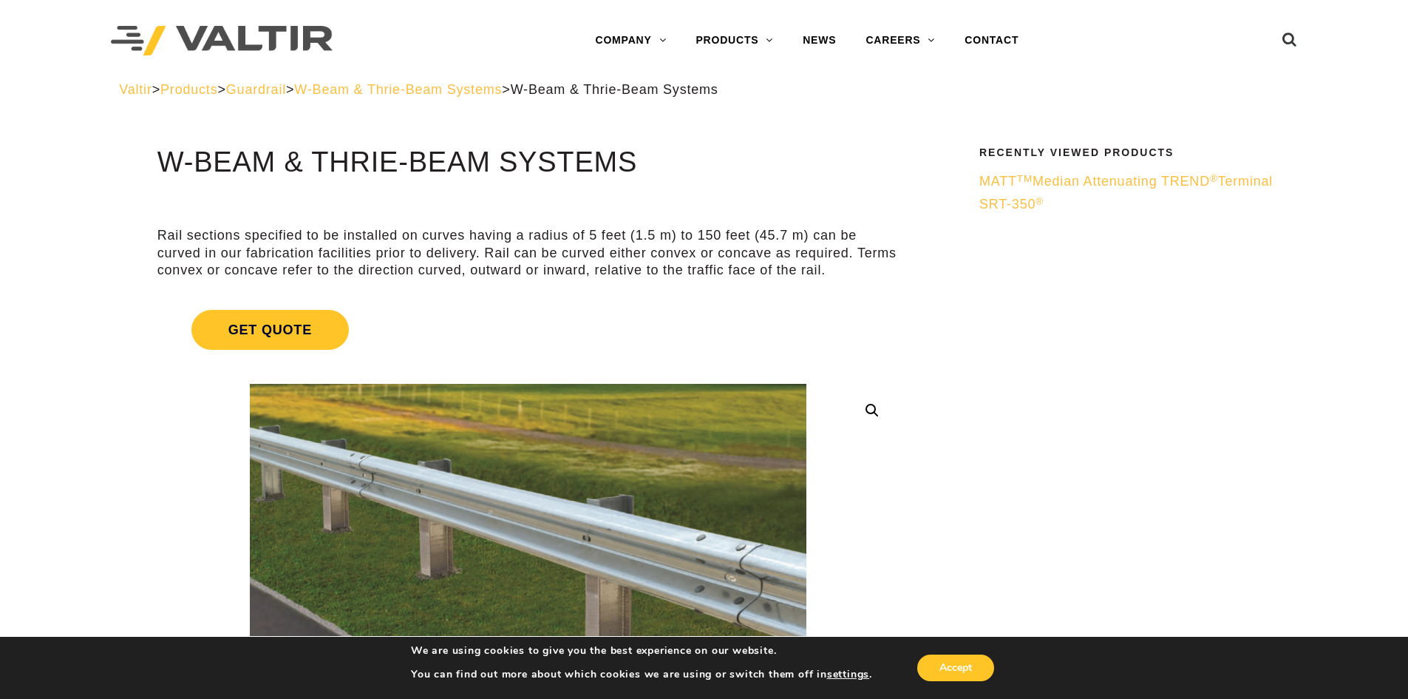
click at [731, 240] on link "GUARDRAIL" at bounding box center [773, 248] width 185 height 30
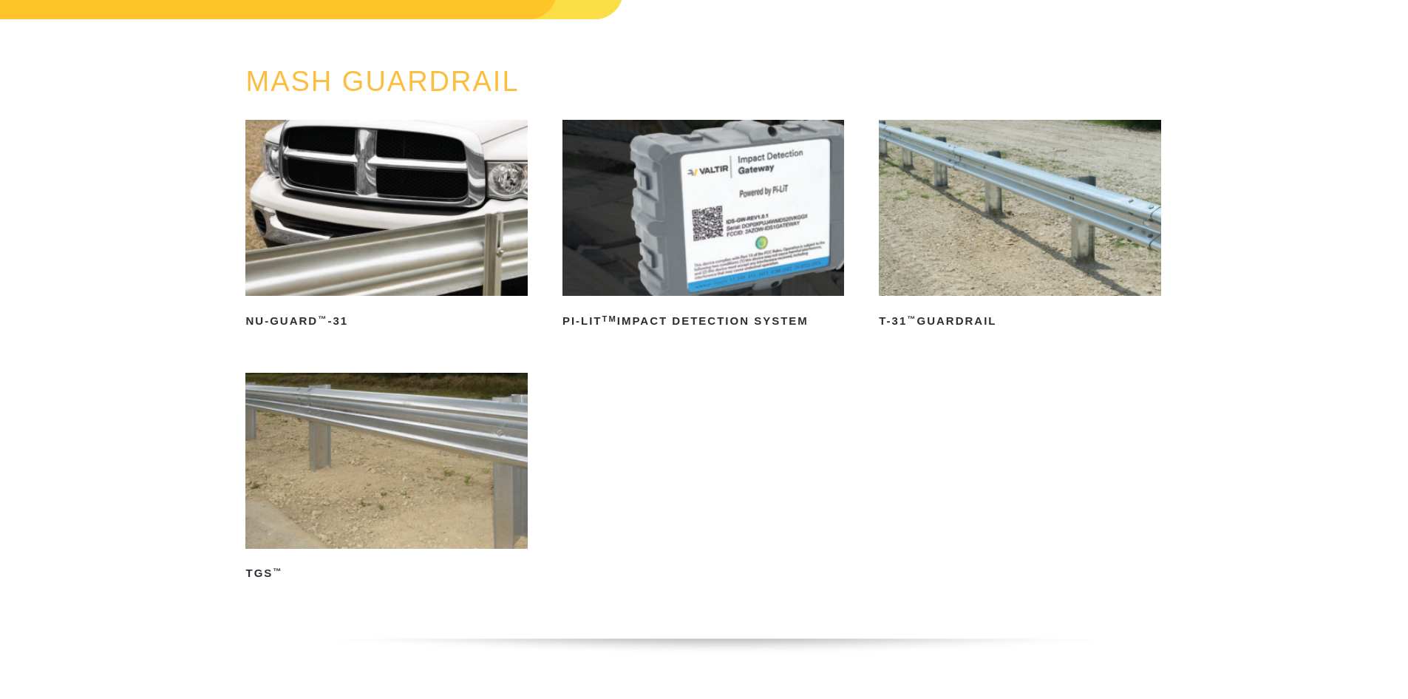
scroll to position [148, 0]
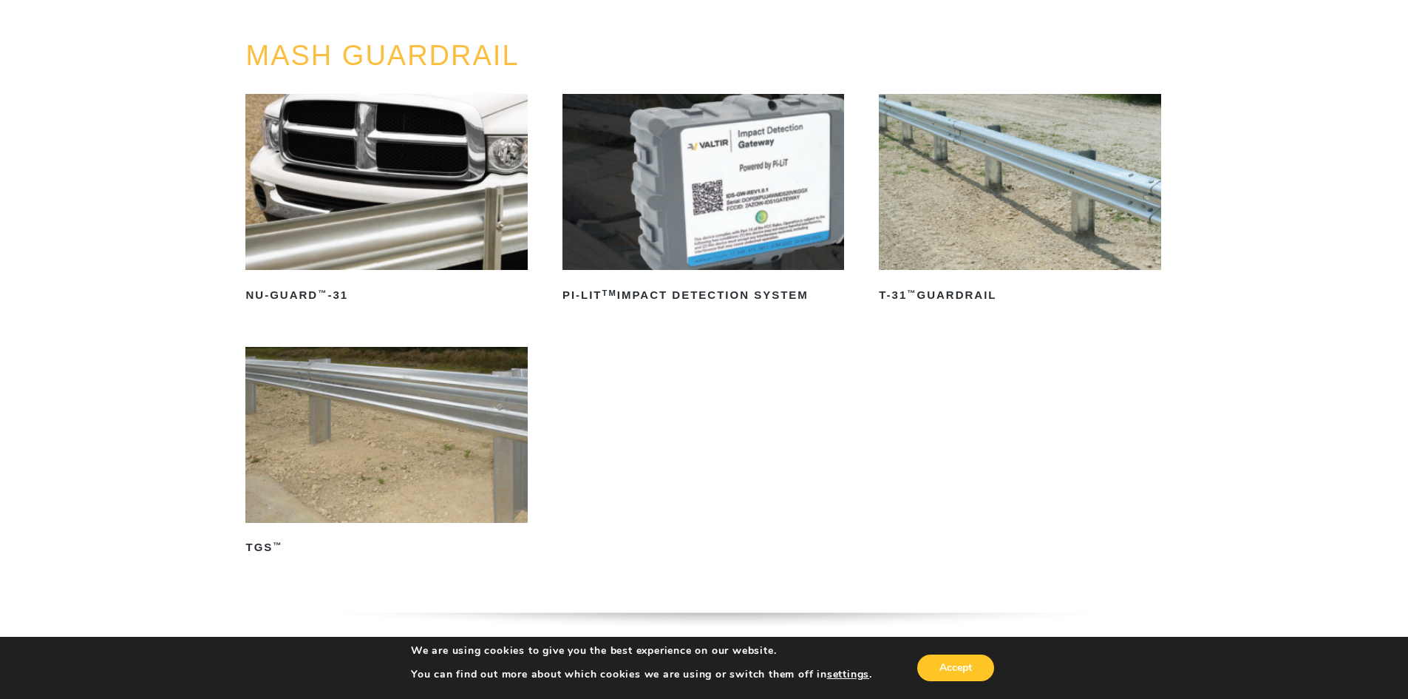
click at [1101, 180] on img at bounding box center [1020, 182] width 282 height 176
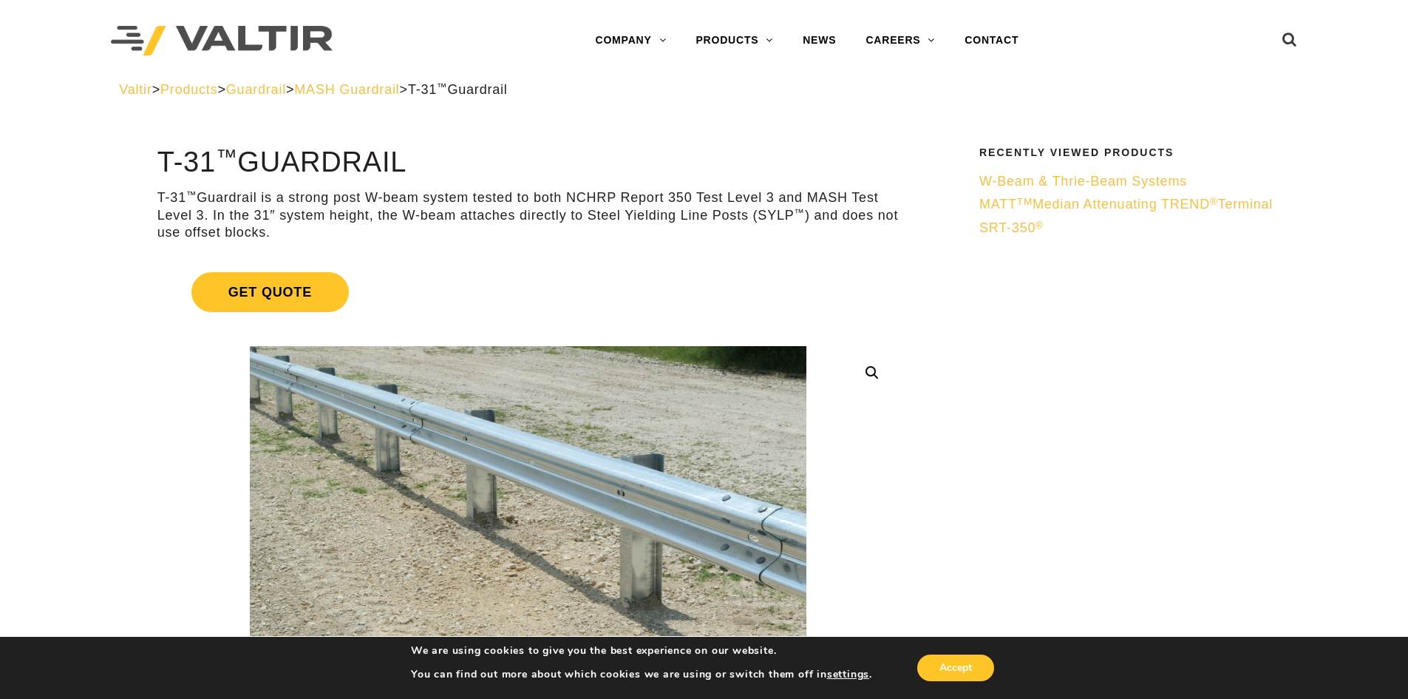
click at [735, 214] on link "GATES" at bounding box center [773, 218] width 185 height 30
drag, startPoint x: 898, startPoint y: 308, endPoint x: 887, endPoint y: 308, distance: 11.1
drag, startPoint x: 887, startPoint y: 308, endPoint x: 861, endPoint y: 292, distance: 30.6
click at [861, 292] on link "Get Quote" at bounding box center [527, 291] width 741 height 75
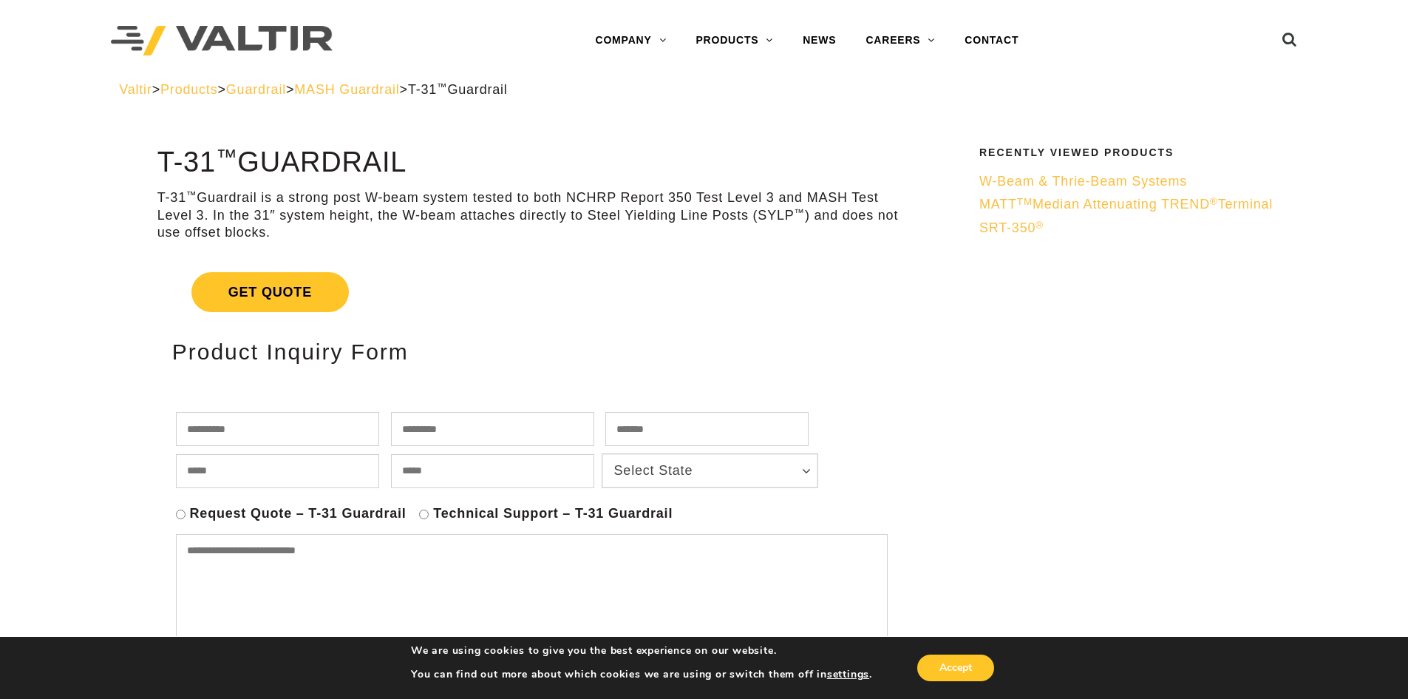
click at [747, 241] on link "GUARDRAIL" at bounding box center [773, 248] width 185 height 30
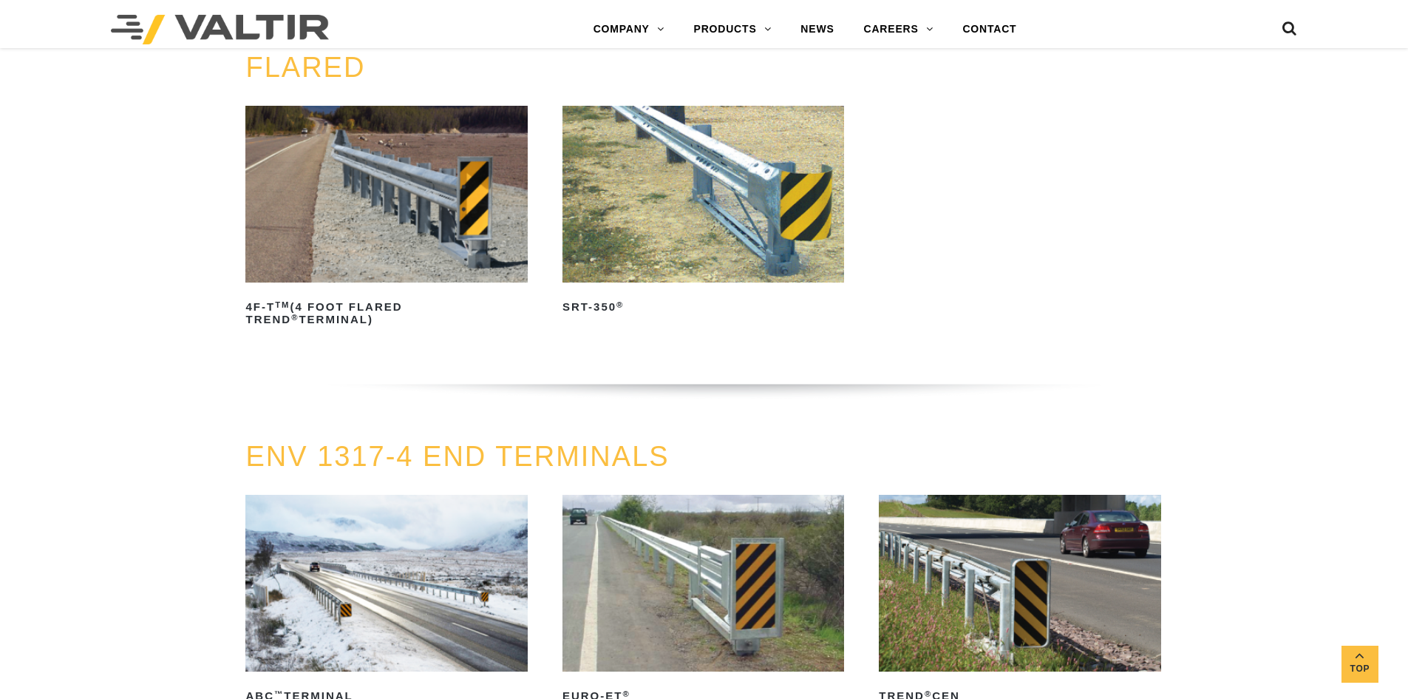
scroll to position [1552, 0]
